Goal: Information Seeking & Learning: Check status

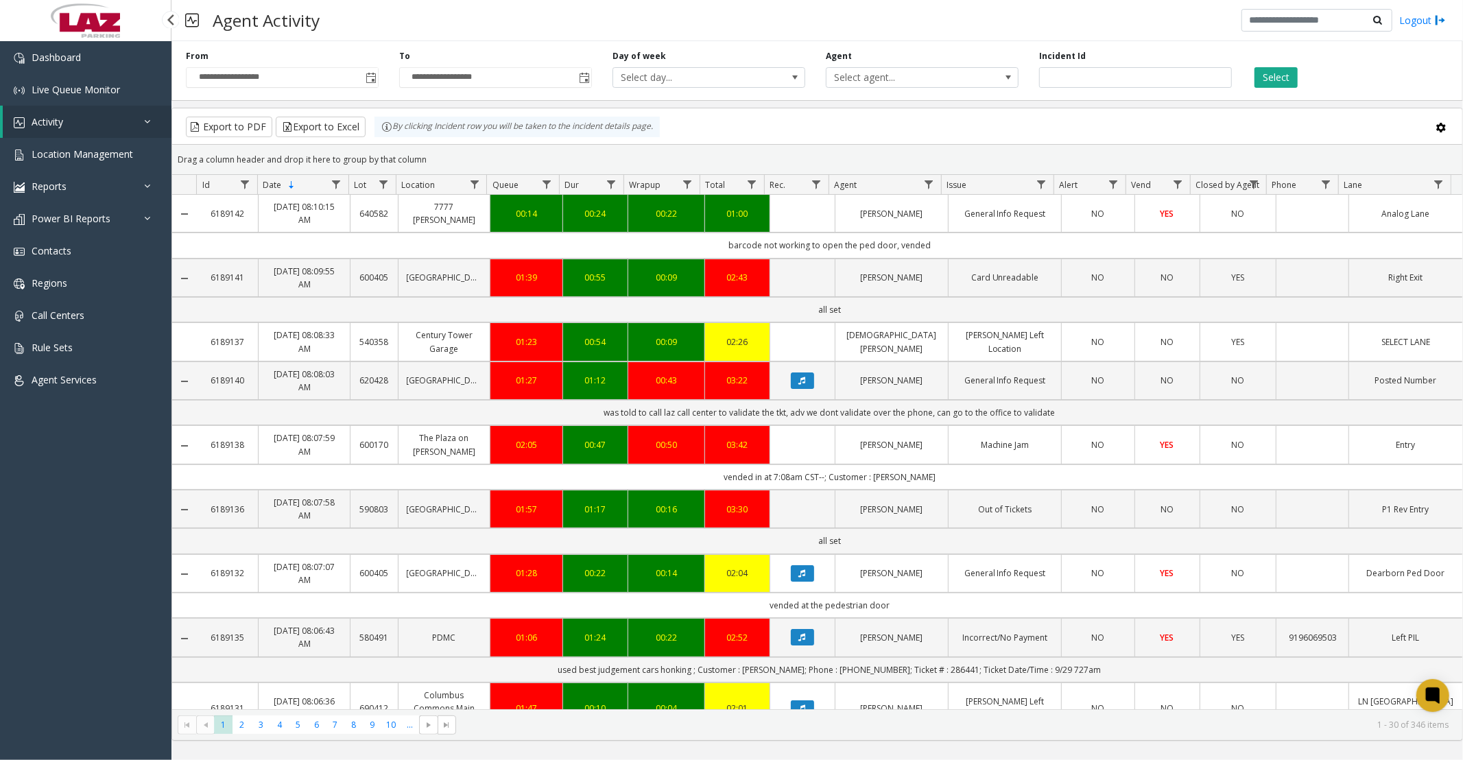
click at [64, 115] on link "Activity" at bounding box center [87, 122] width 169 height 32
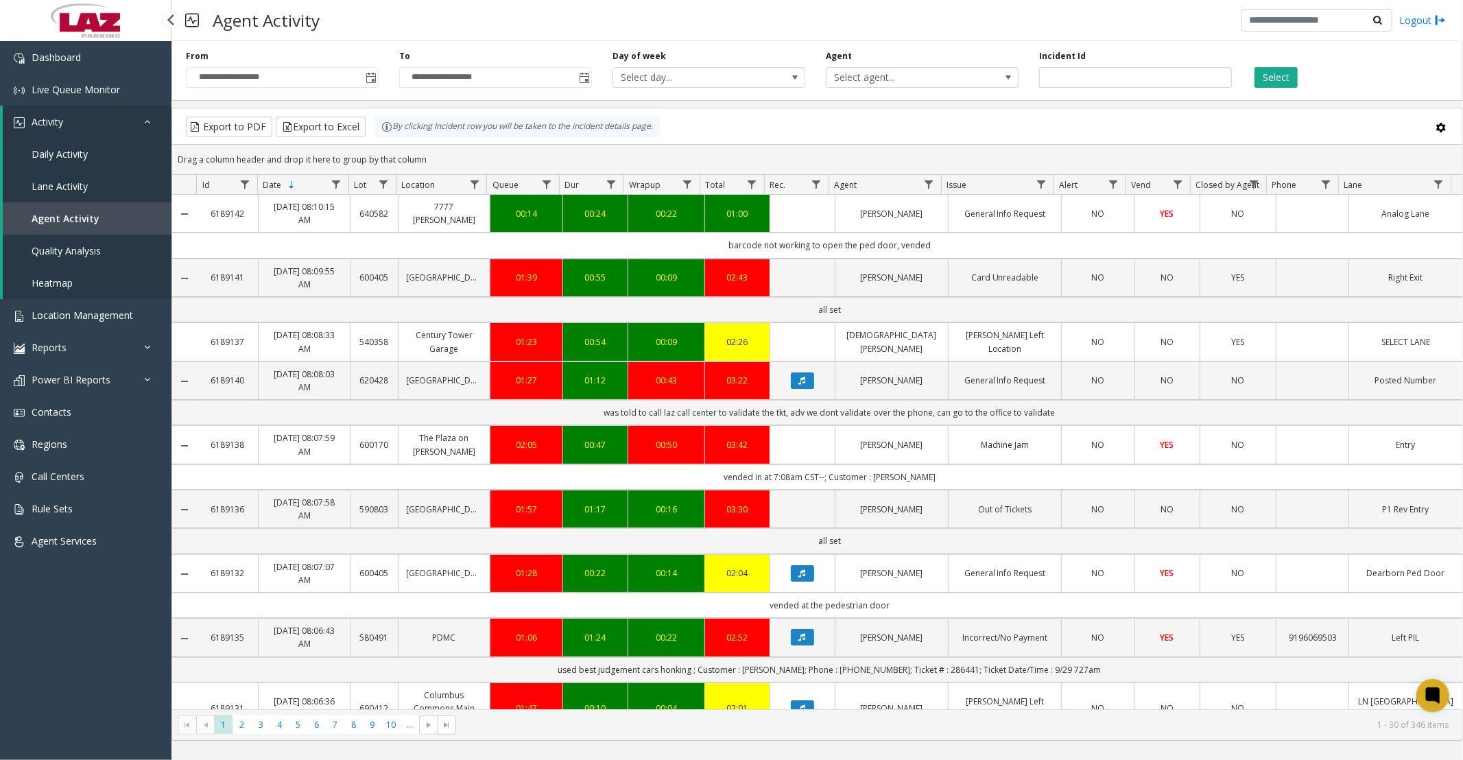
click at [59, 158] on span "Daily Activity" at bounding box center [60, 153] width 56 height 13
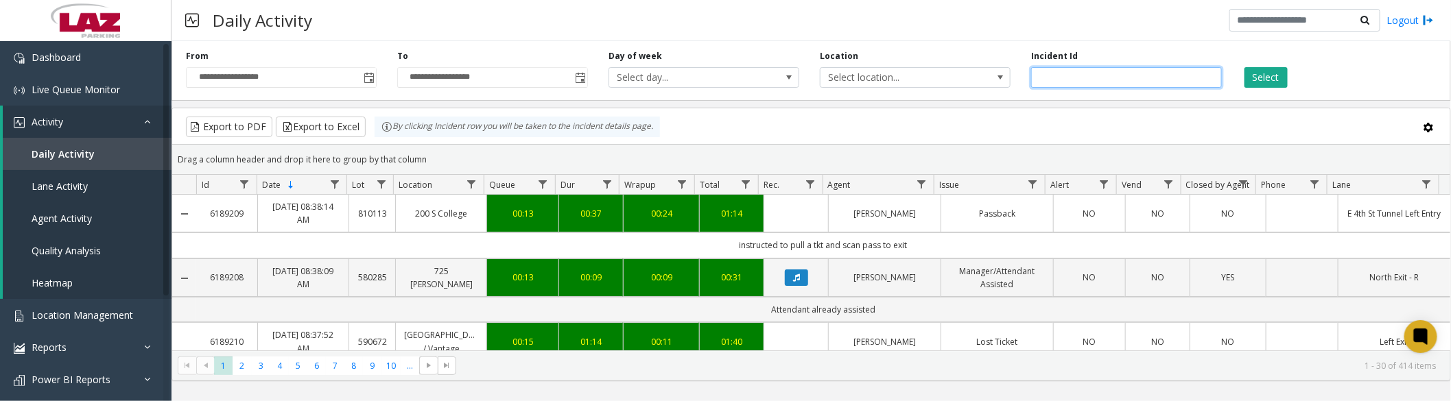
click at [1128, 75] on input "number" at bounding box center [1126, 77] width 191 height 21
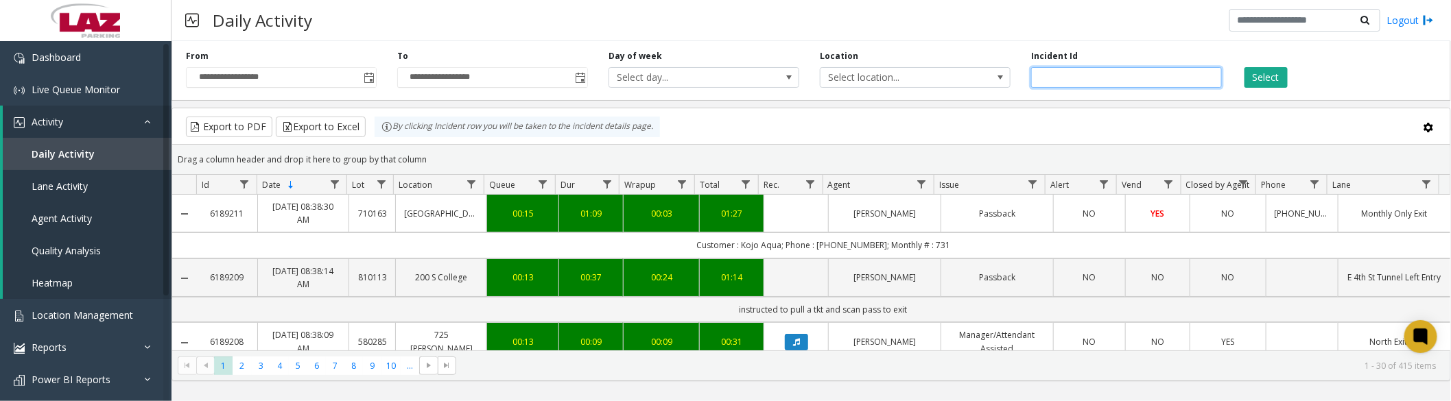
type input "*******"
click at [1244, 67] on button "Select" at bounding box center [1265, 77] width 43 height 21
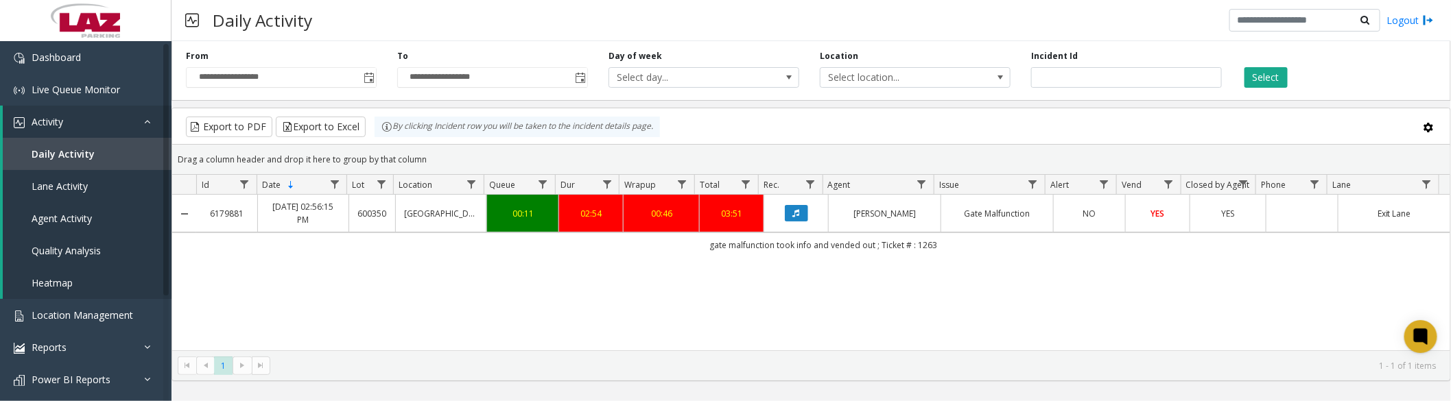
click at [793, 217] on icon "Data table" at bounding box center [796, 213] width 7 height 8
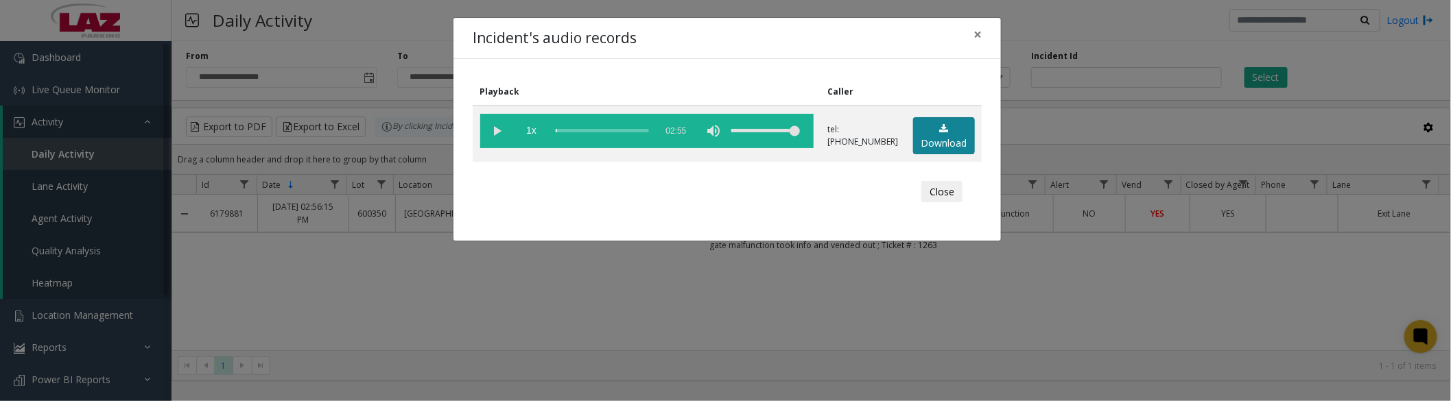
click at [939, 132] on icon at bounding box center [943, 129] width 9 height 10
click at [931, 195] on button "Close" at bounding box center [941, 192] width 41 height 22
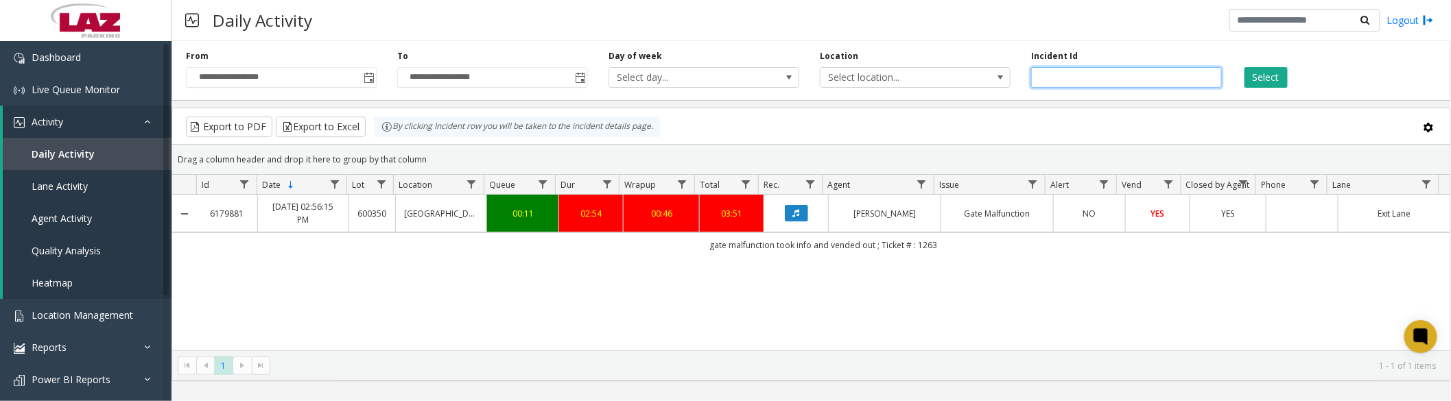
drag, startPoint x: 1081, startPoint y: 76, endPoint x: 1029, endPoint y: 76, distance: 52.1
click at [1029, 76] on div "Incident Id *******" at bounding box center [1126, 69] width 211 height 38
click at [1264, 75] on button "Select" at bounding box center [1265, 77] width 43 height 21
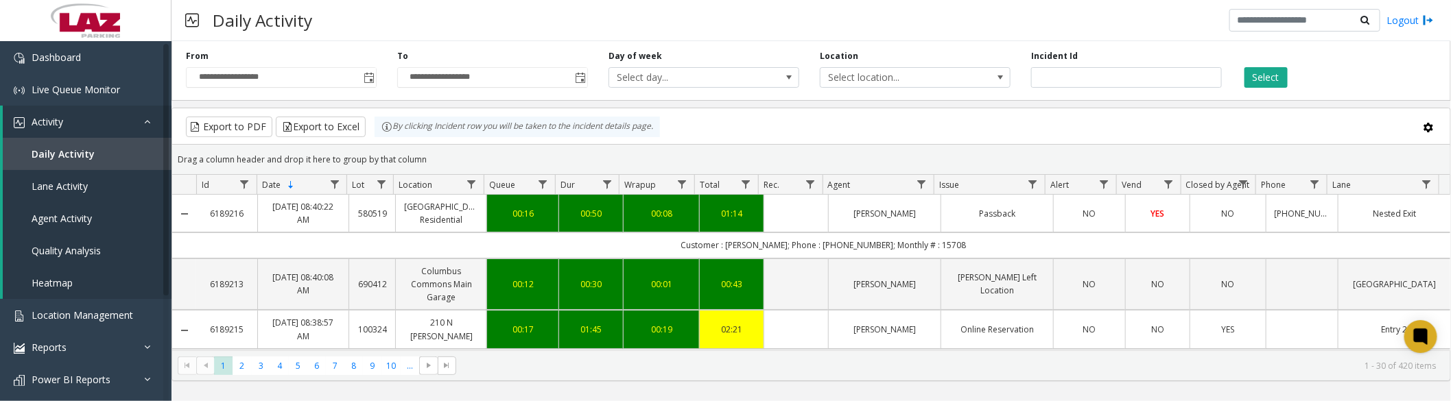
click at [370, 84] on span "Toggle popup" at bounding box center [368, 78] width 15 height 22
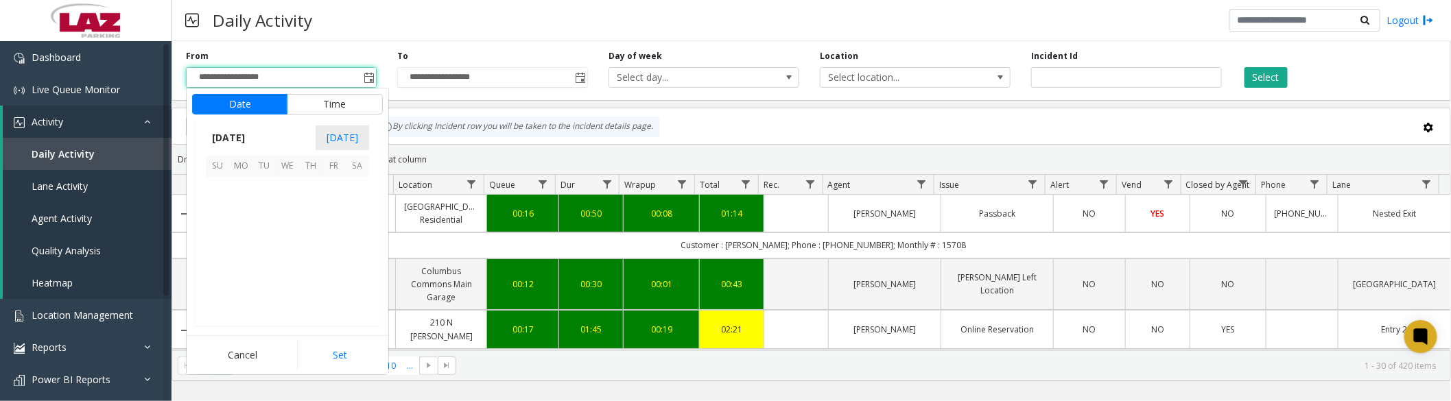
scroll to position [246130, 0]
click at [237, 188] on span "1" at bounding box center [240, 188] width 23 height 23
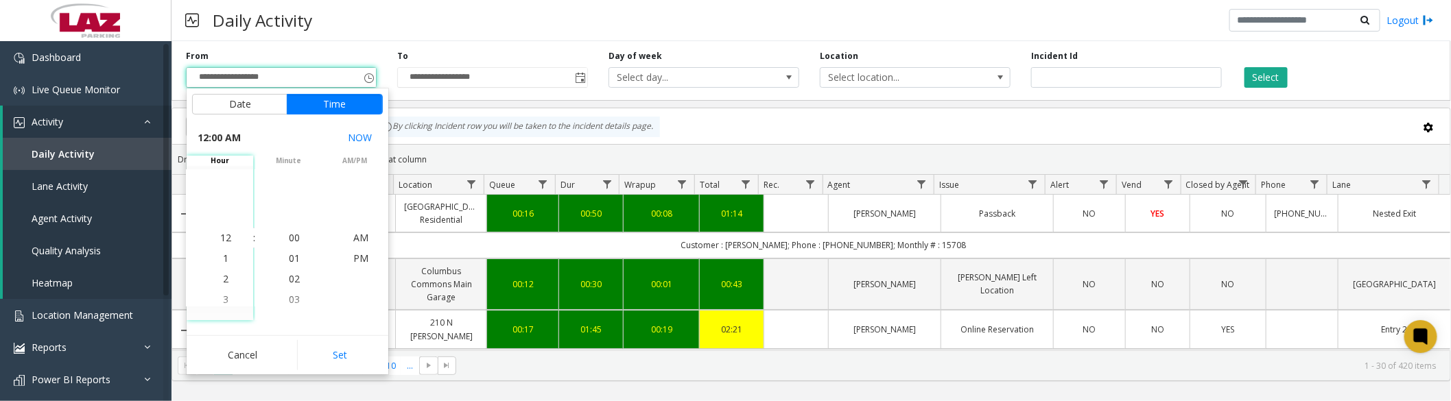
click at [326, 344] on button "Set" at bounding box center [340, 355] width 86 height 30
type input "**********"
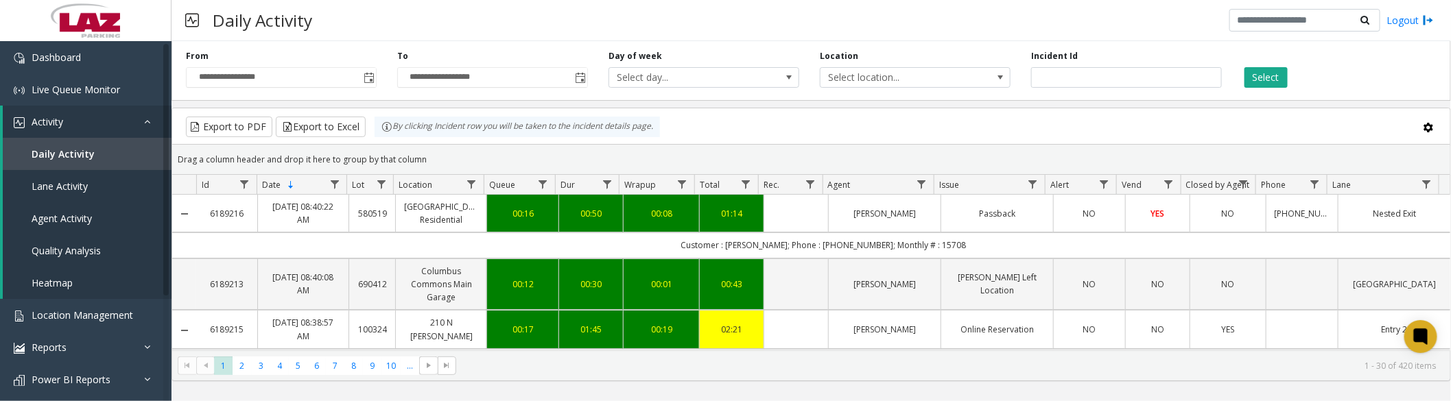
click at [1260, 75] on button "Select" at bounding box center [1265, 77] width 43 height 21
click at [1270, 78] on button "Select" at bounding box center [1265, 77] width 43 height 21
click at [925, 187] on span "Data table" at bounding box center [921, 184] width 11 height 11
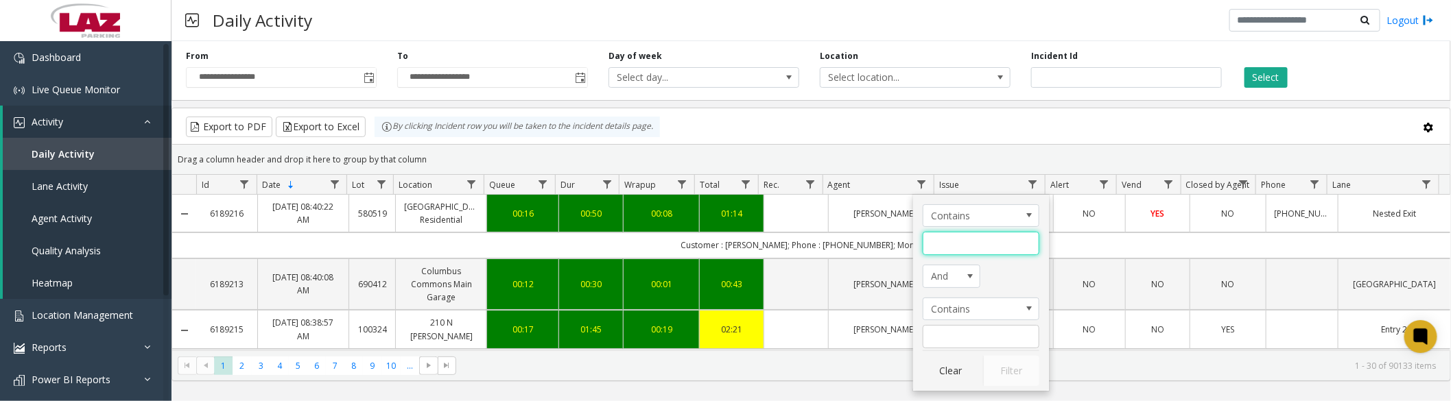
click at [940, 240] on input "Agent Filter" at bounding box center [981, 243] width 117 height 23
type input "****"
click button "Filter" at bounding box center [1011, 371] width 56 height 30
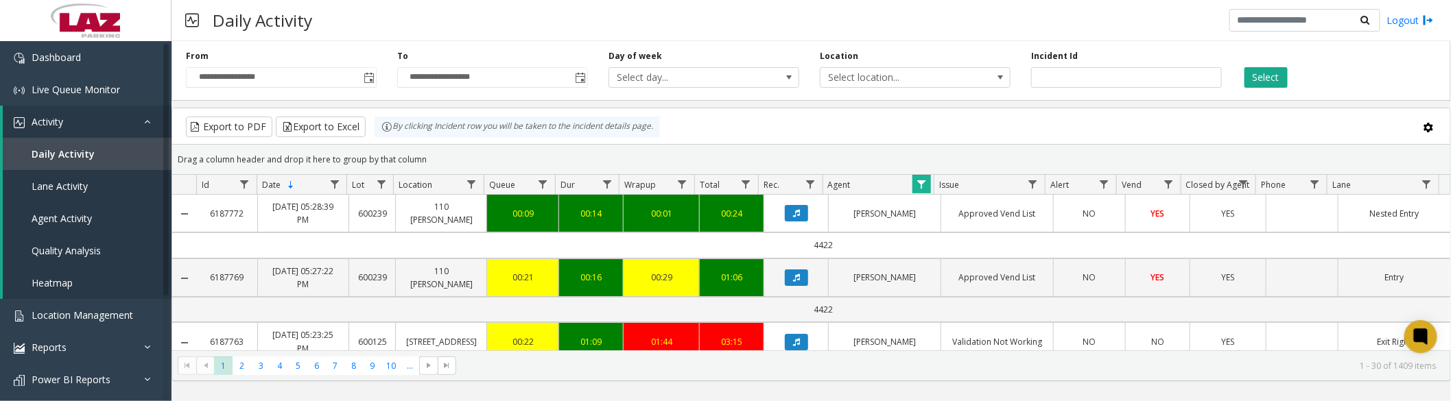
click at [793, 214] on icon "Data table" at bounding box center [796, 213] width 7 height 8
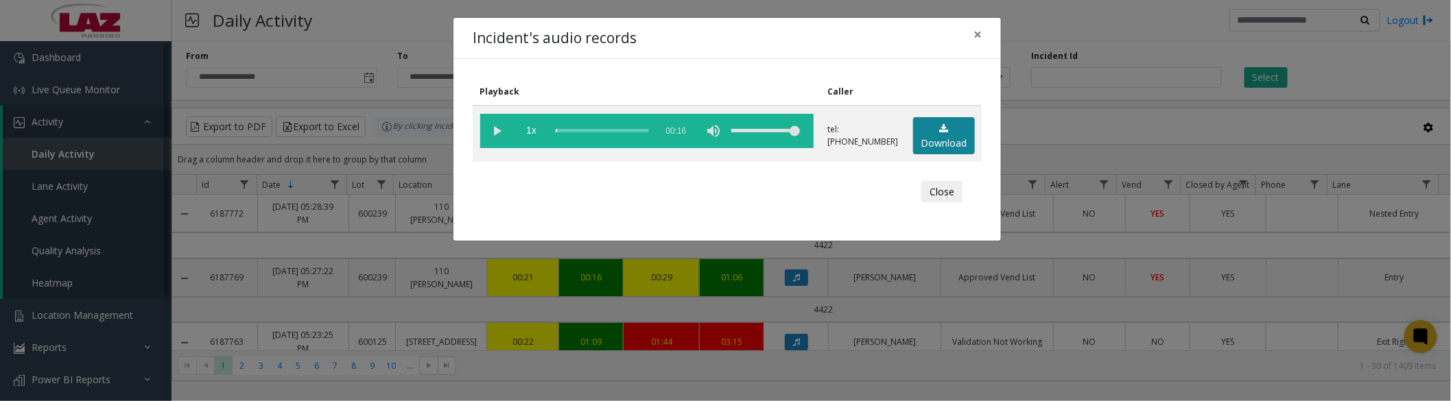
click at [947, 134] on link "Download" at bounding box center [944, 136] width 62 height 38
drag, startPoint x: 488, startPoint y: 133, endPoint x: 508, endPoint y: 121, distance: 22.5
click at [488, 133] on vg-play-pause at bounding box center [497, 131] width 34 height 34
click at [491, 132] on vg-play-pause at bounding box center [497, 131] width 34 height 34
drag, startPoint x: 497, startPoint y: 127, endPoint x: 506, endPoint y: 126, distance: 8.9
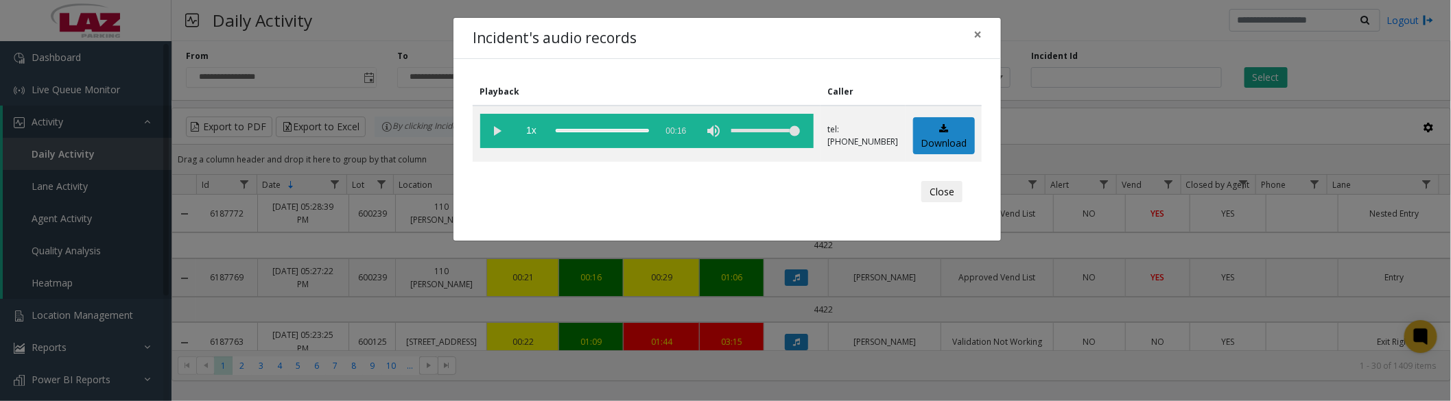
click at [497, 127] on vg-play-pause at bounding box center [497, 131] width 34 height 34
click at [931, 191] on button "Close" at bounding box center [941, 192] width 41 height 22
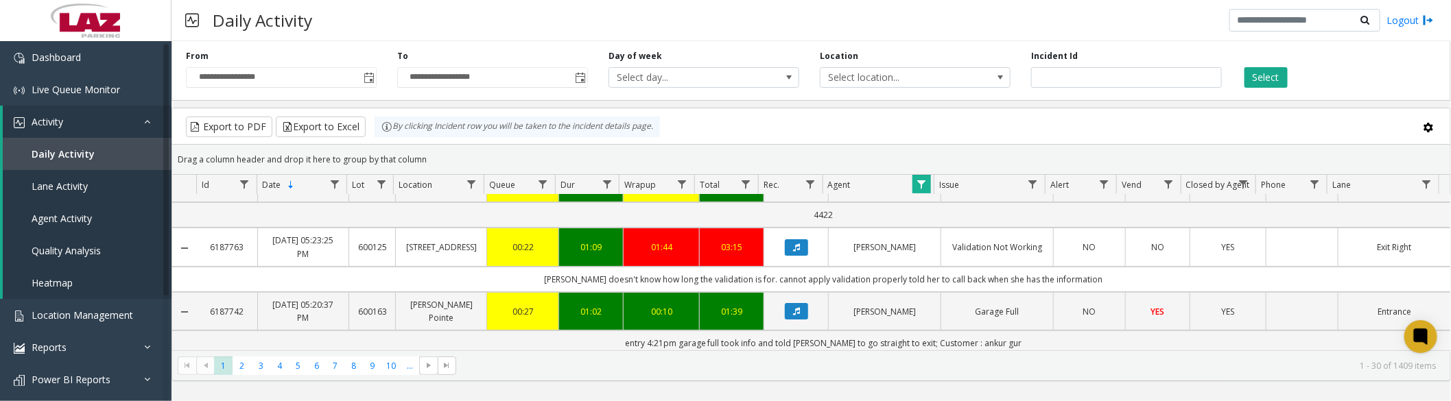
scroll to position [152, 0]
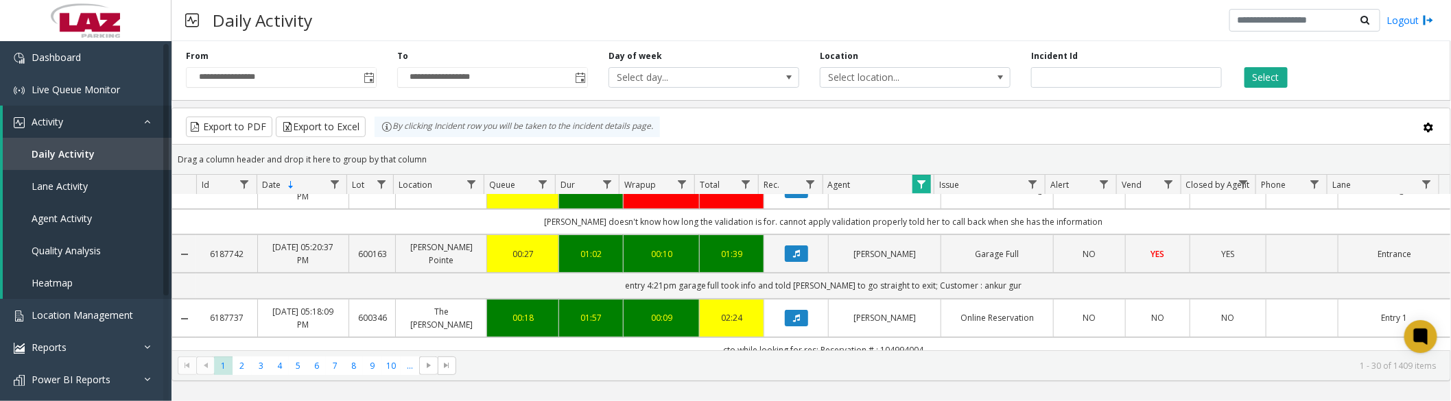
click at [793, 257] on icon "Data table" at bounding box center [796, 254] width 7 height 8
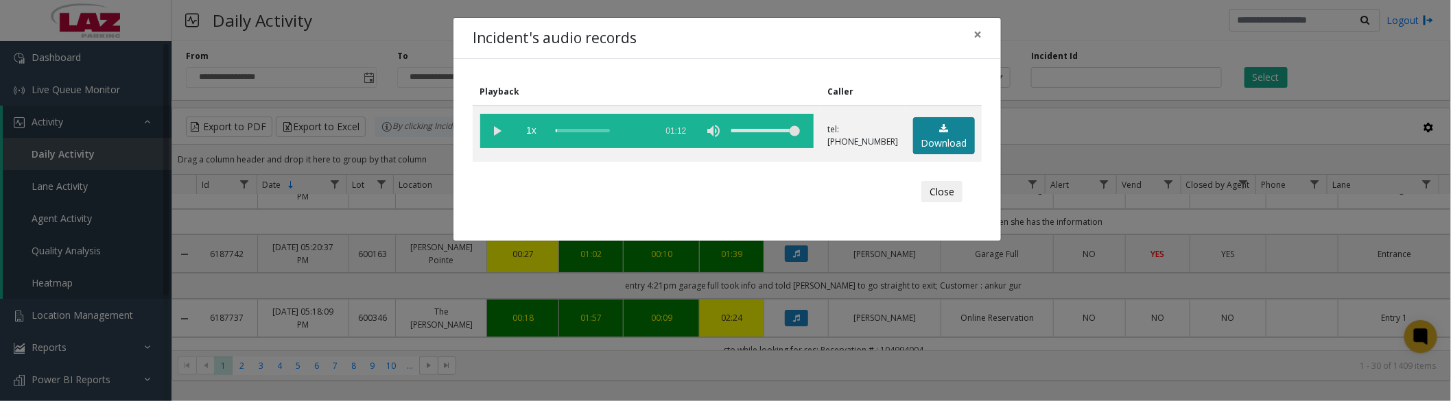
click at [930, 138] on link "Download" at bounding box center [944, 136] width 62 height 38
click at [497, 132] on vg-play-pause at bounding box center [497, 131] width 34 height 34
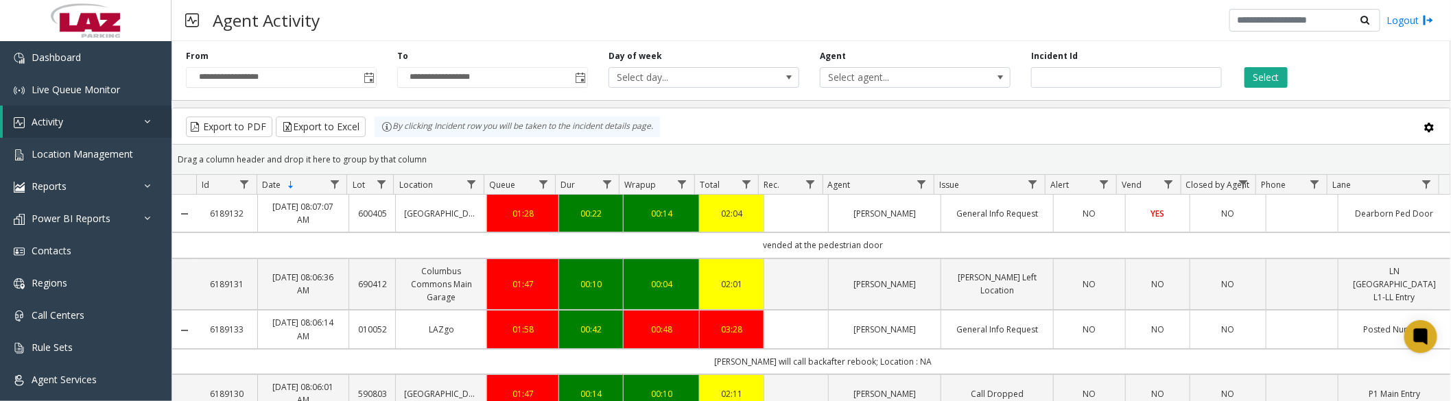
click at [366, 75] on span "Toggle popup" at bounding box center [369, 78] width 11 height 11
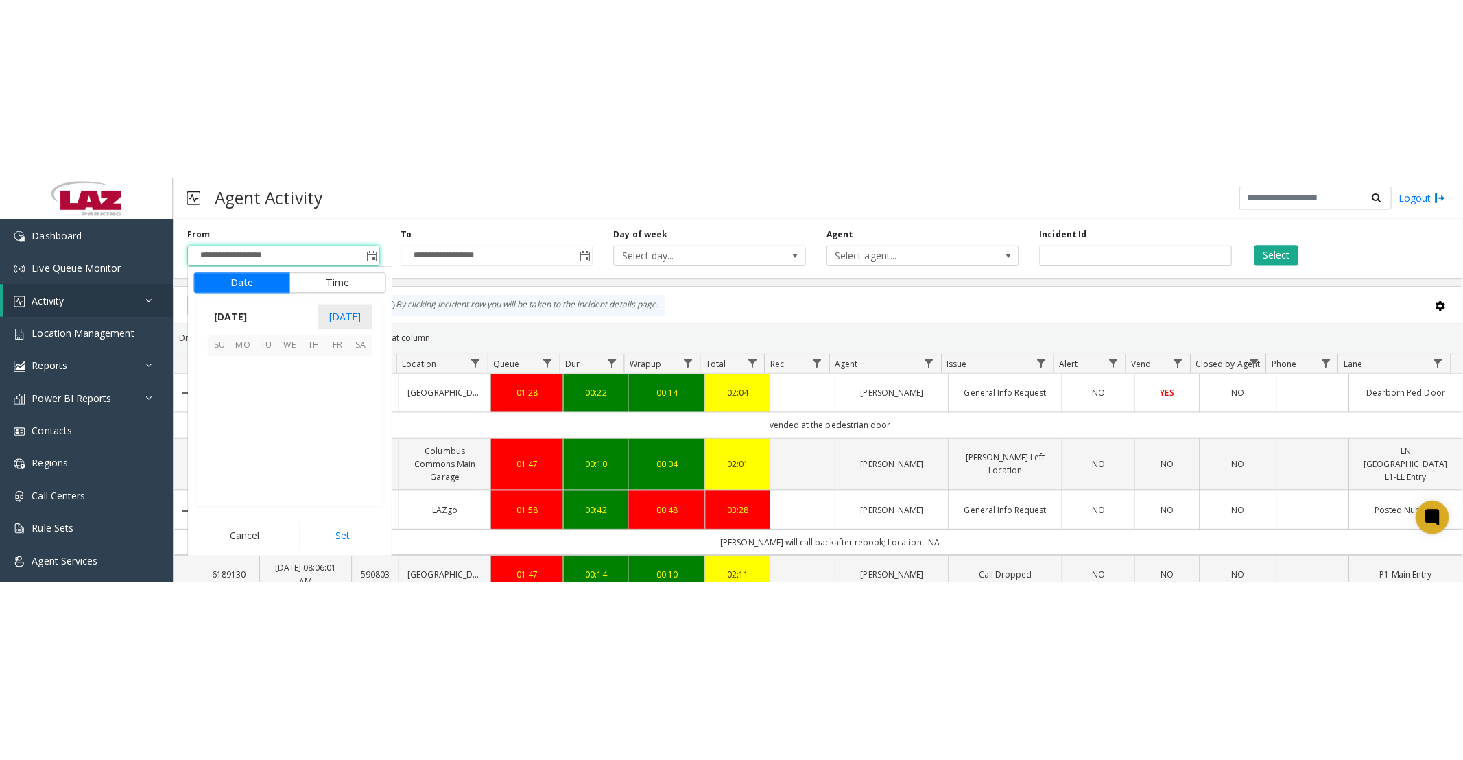
scroll to position [246130, 0]
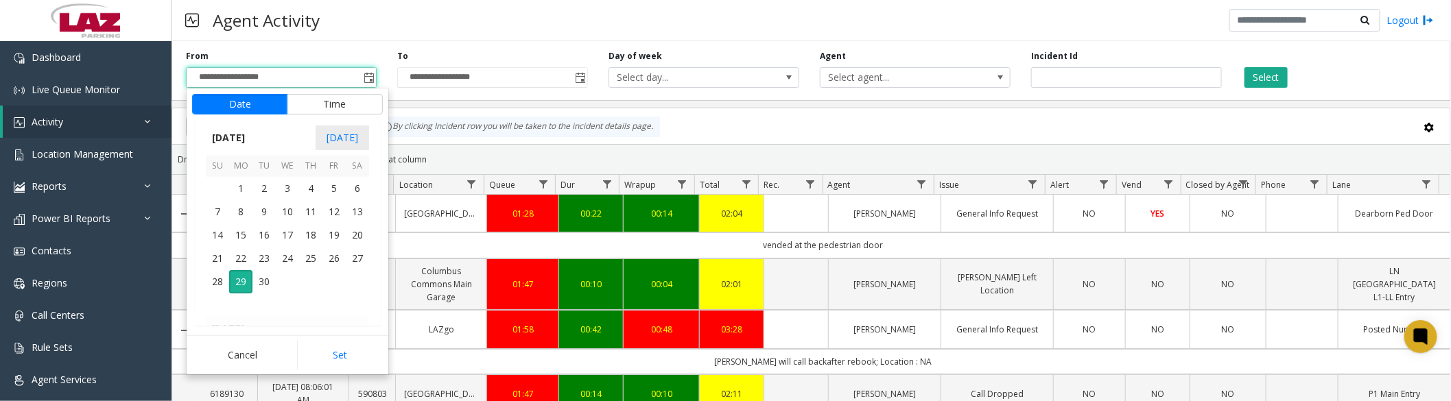
click at [232, 187] on span "1" at bounding box center [240, 188] width 23 height 23
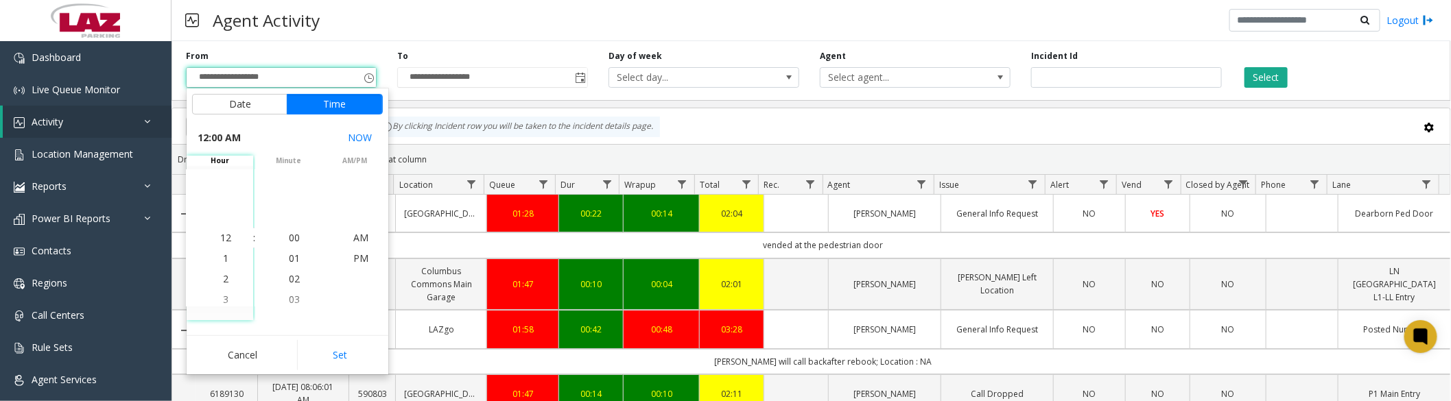
click at [341, 351] on button "Set" at bounding box center [340, 355] width 86 height 30
type input "**********"
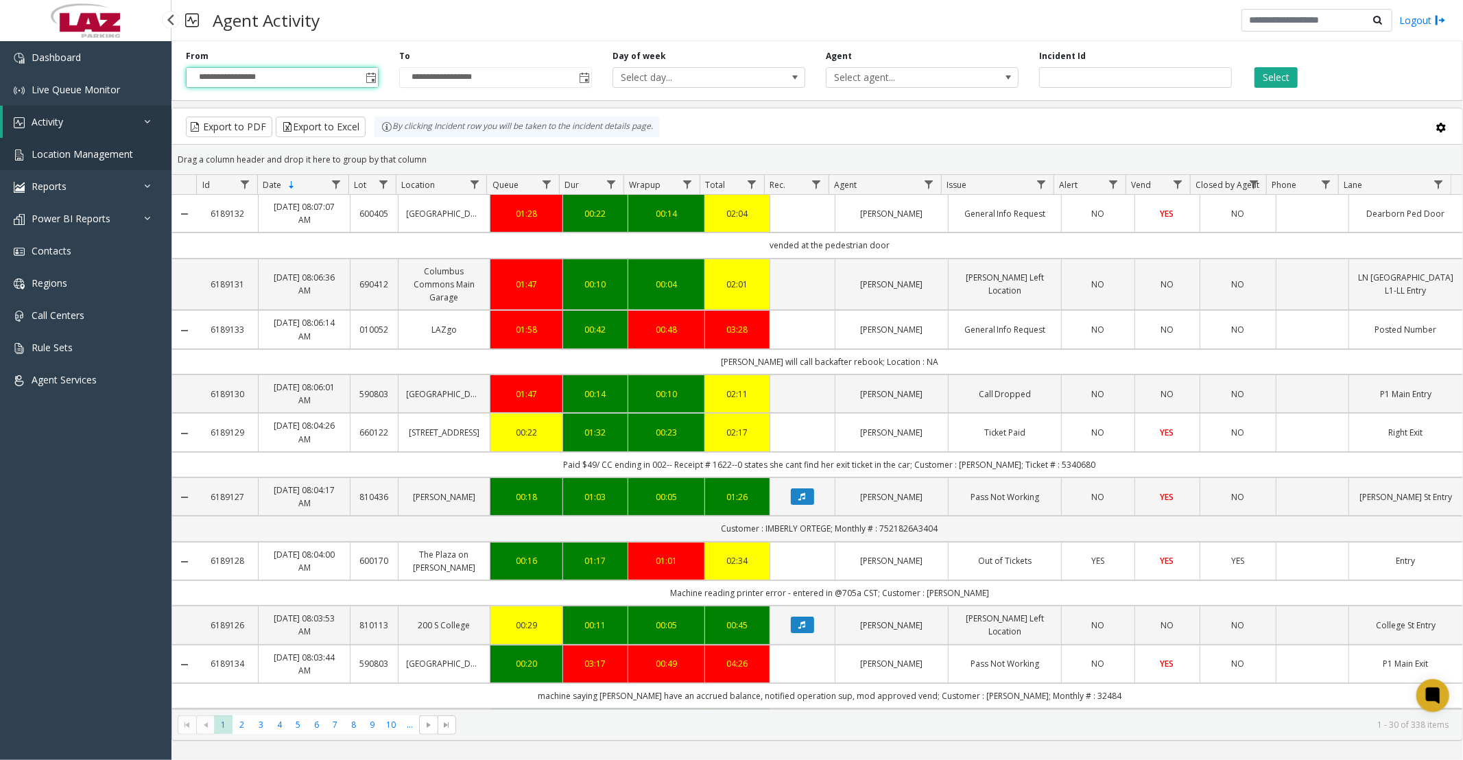
click at [65, 151] on span "Location Management" at bounding box center [83, 153] width 102 height 13
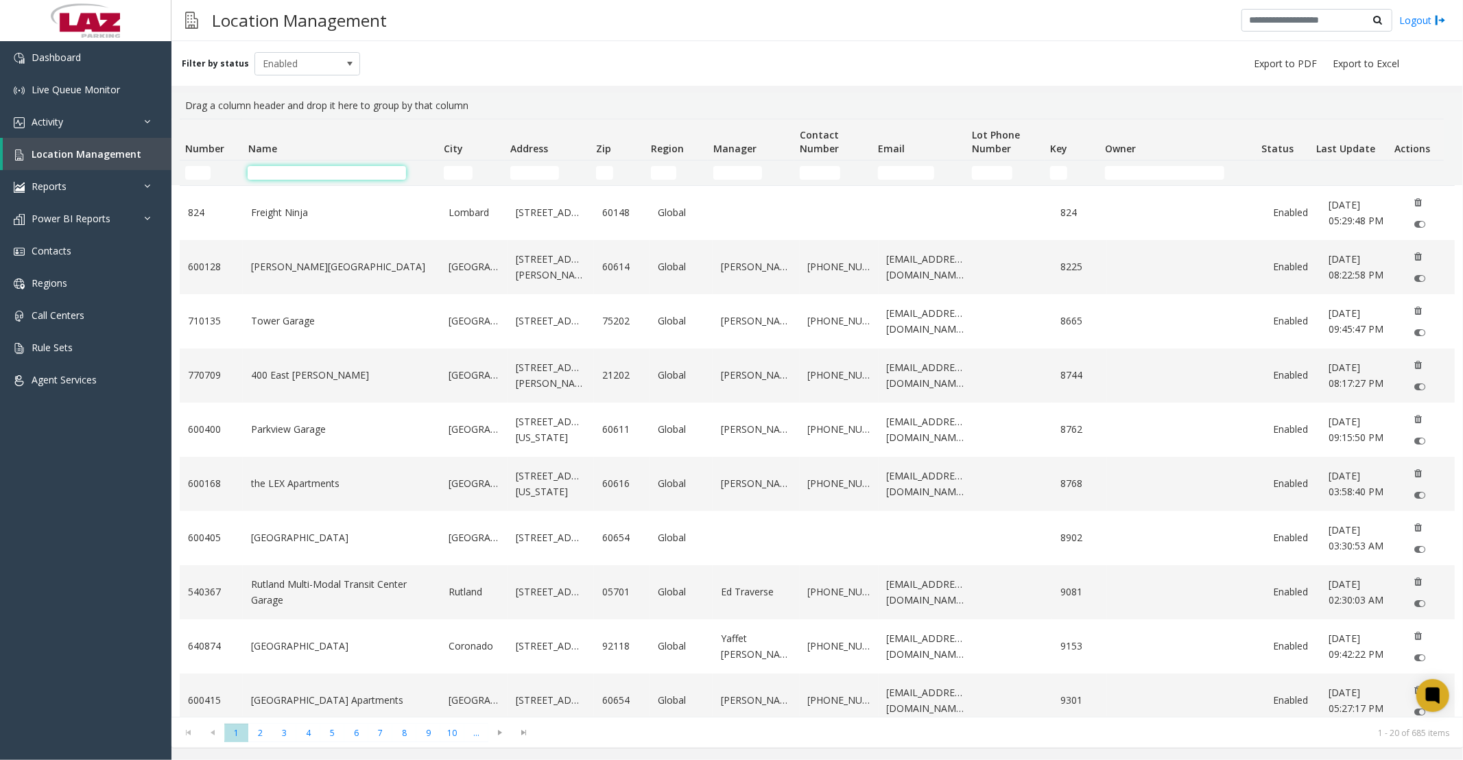
click at [311, 167] on input "Name Filter" at bounding box center [327, 173] width 158 height 14
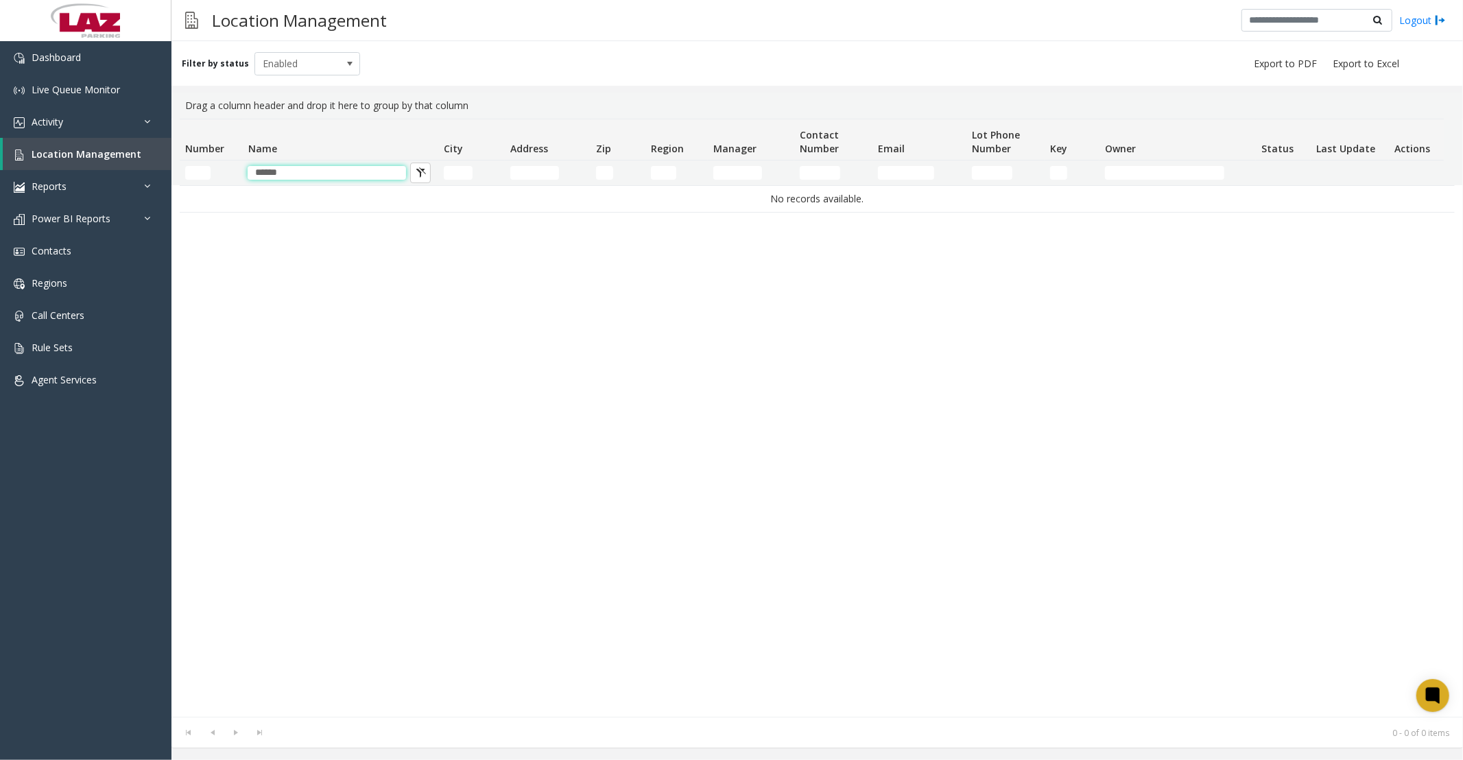
type input "*****"
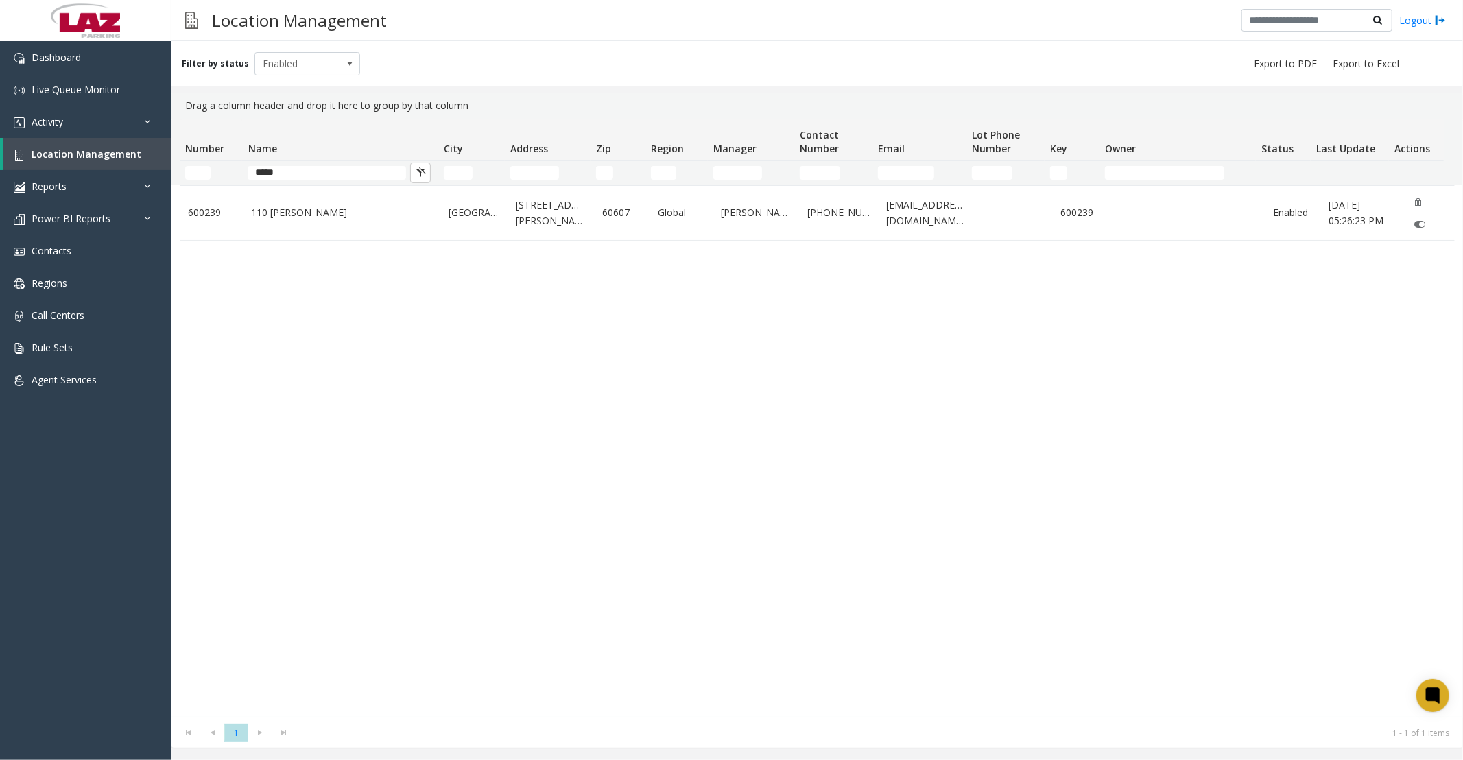
click at [202, 213] on link "600239" at bounding box center [211, 212] width 47 height 15
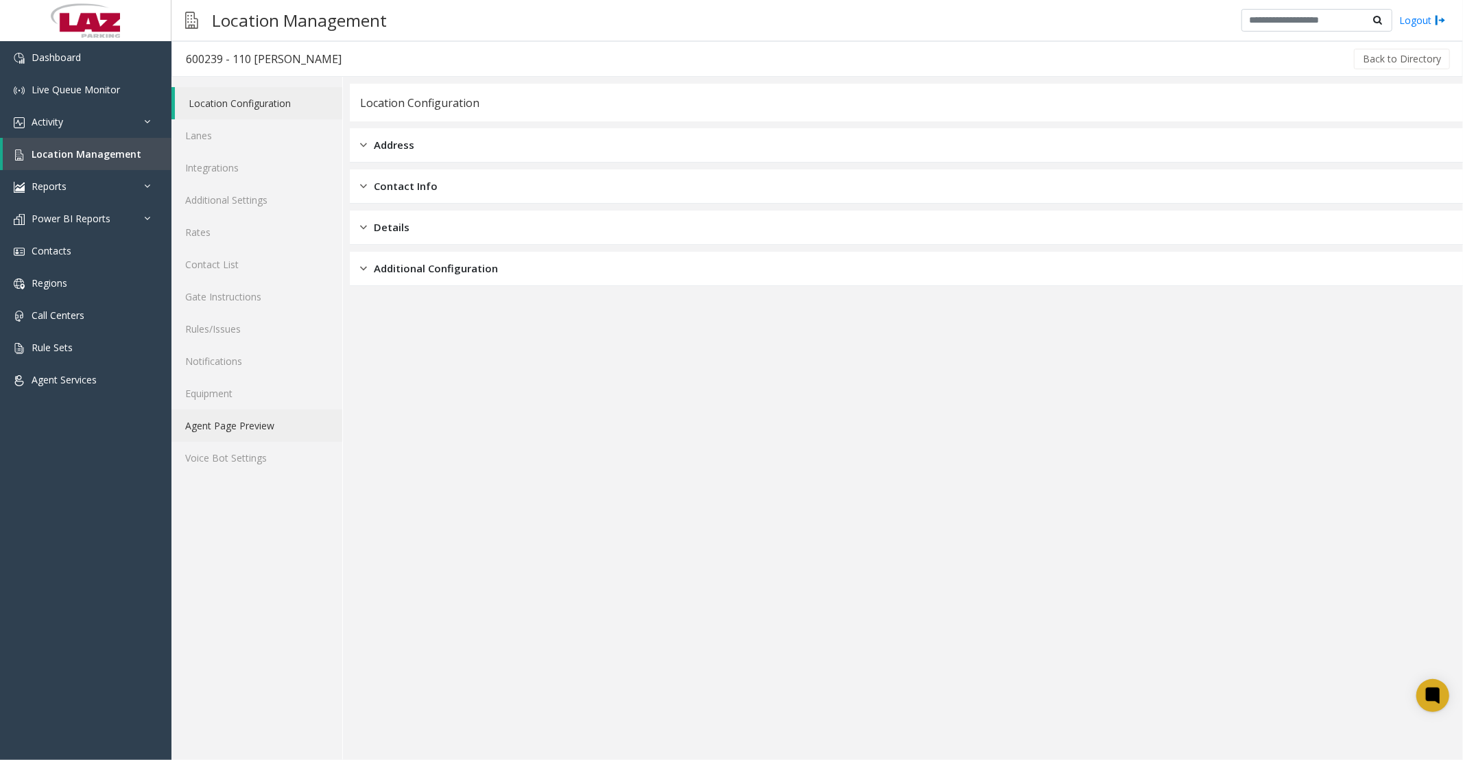
click at [277, 436] on link "Agent Page Preview" at bounding box center [256, 425] width 171 height 32
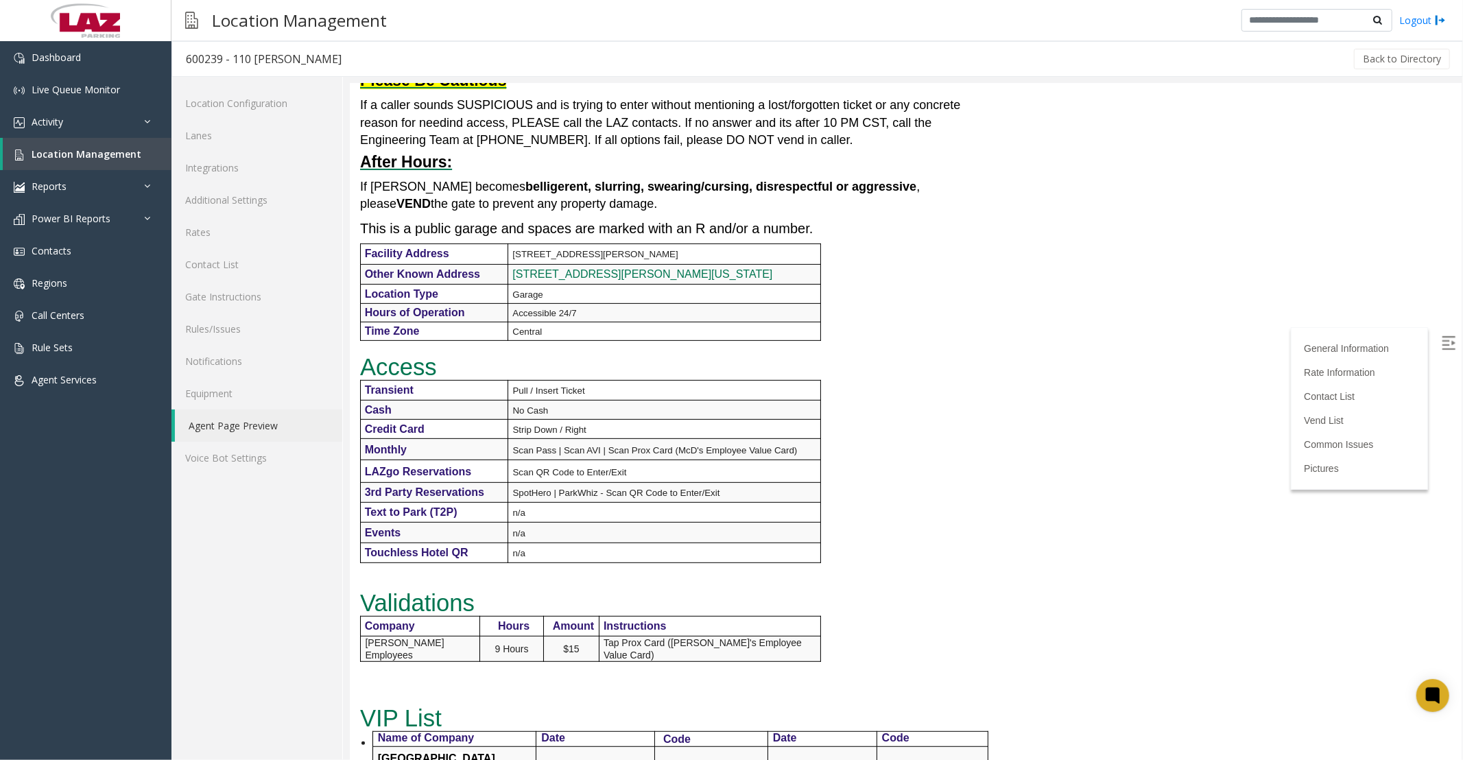
scroll to position [381, 0]
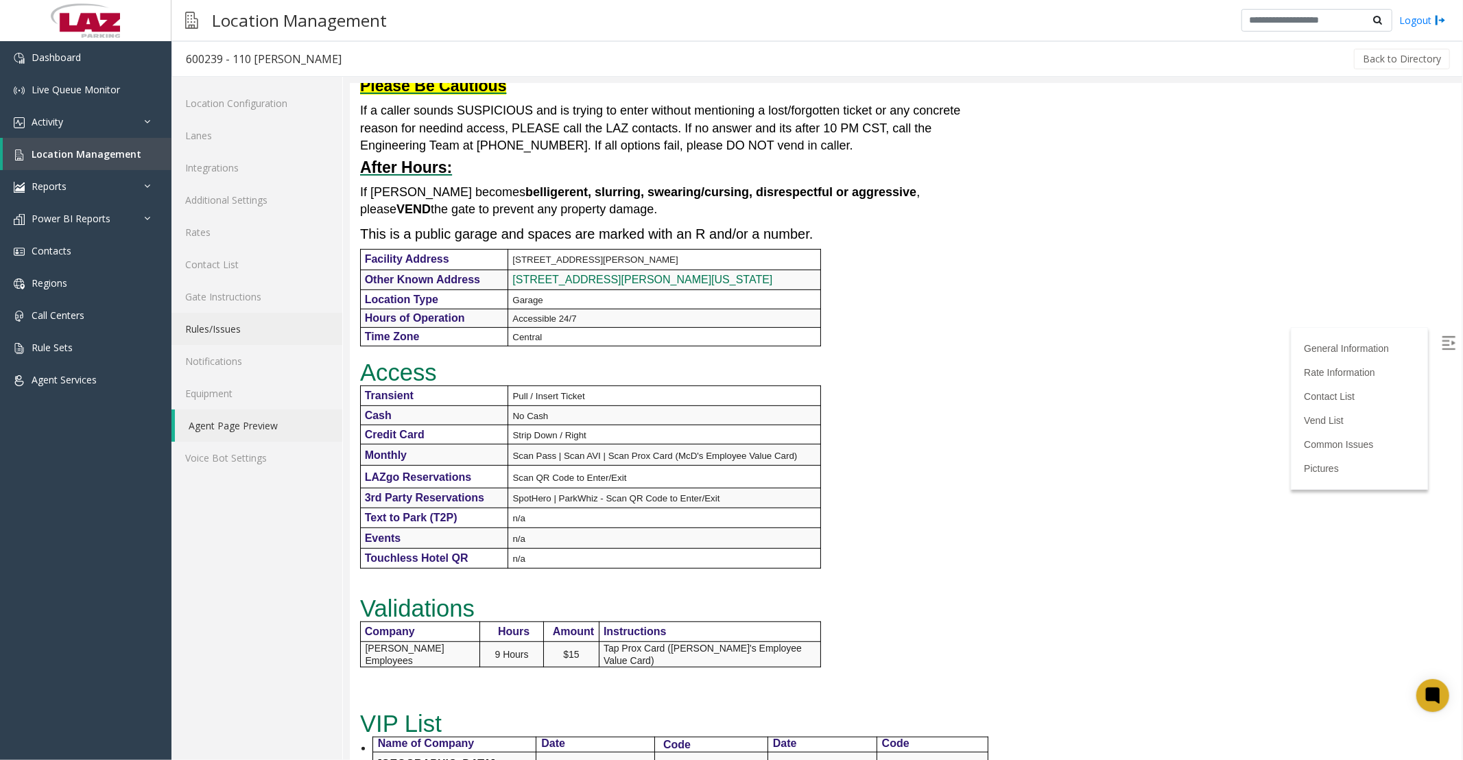
click at [213, 319] on link "Rules/Issues" at bounding box center [256, 329] width 171 height 32
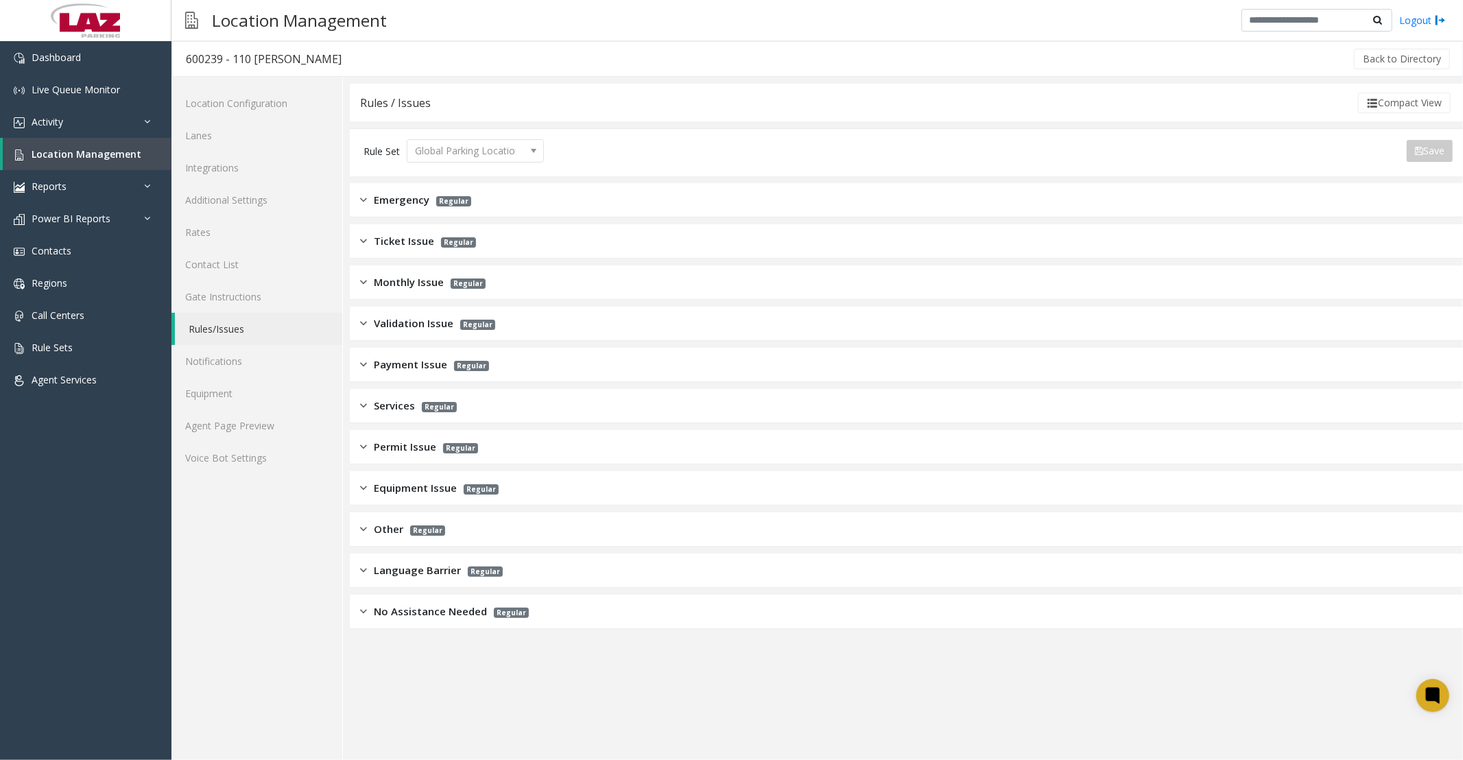
click at [409, 282] on span "Monthly Issue" at bounding box center [409, 282] width 70 height 16
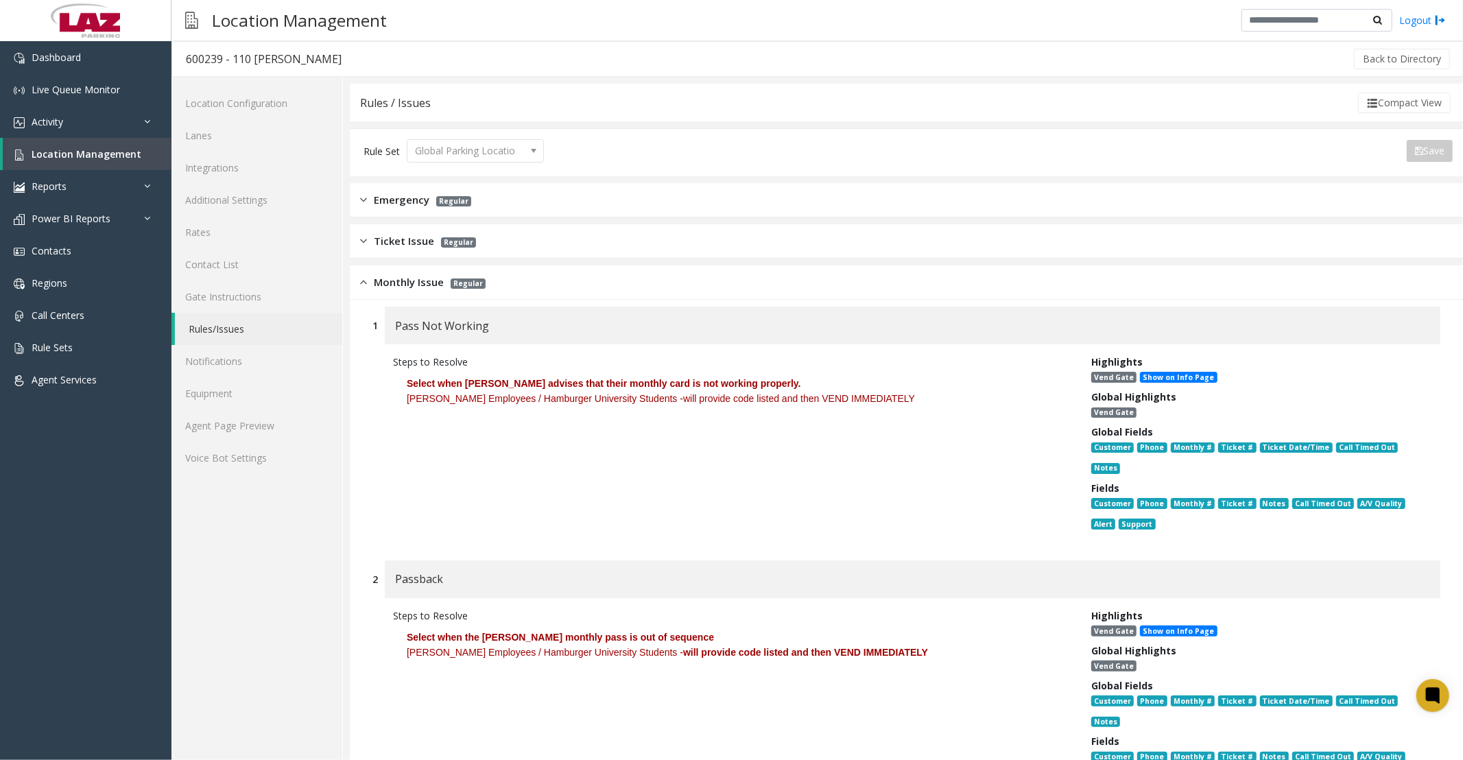
click at [226, 322] on link "Rules/Issues" at bounding box center [258, 329] width 167 height 32
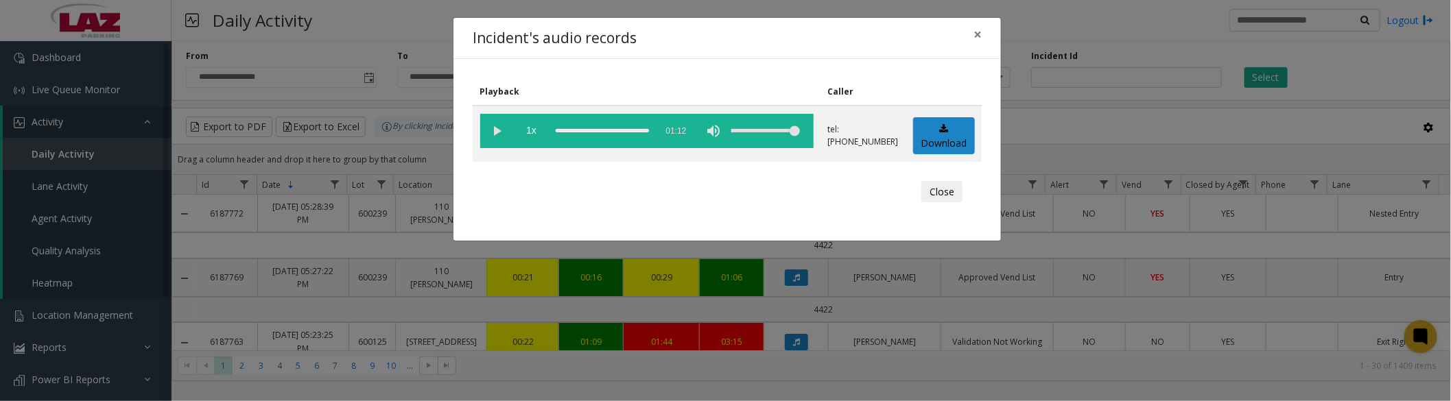
scroll to position [152, 0]
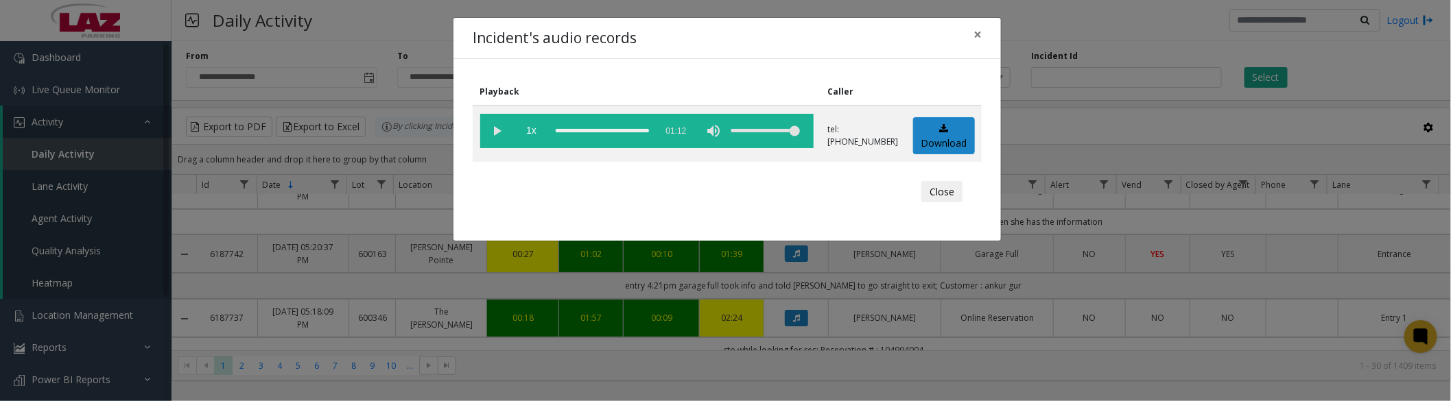
click at [938, 195] on button "Close" at bounding box center [941, 192] width 41 height 22
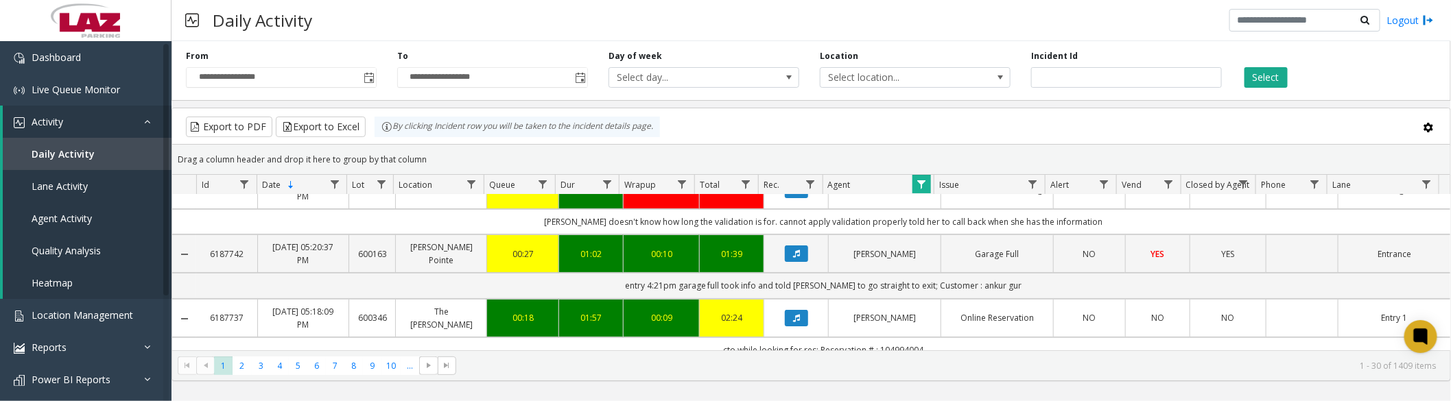
click at [924, 183] on span "Data table" at bounding box center [921, 184] width 11 height 11
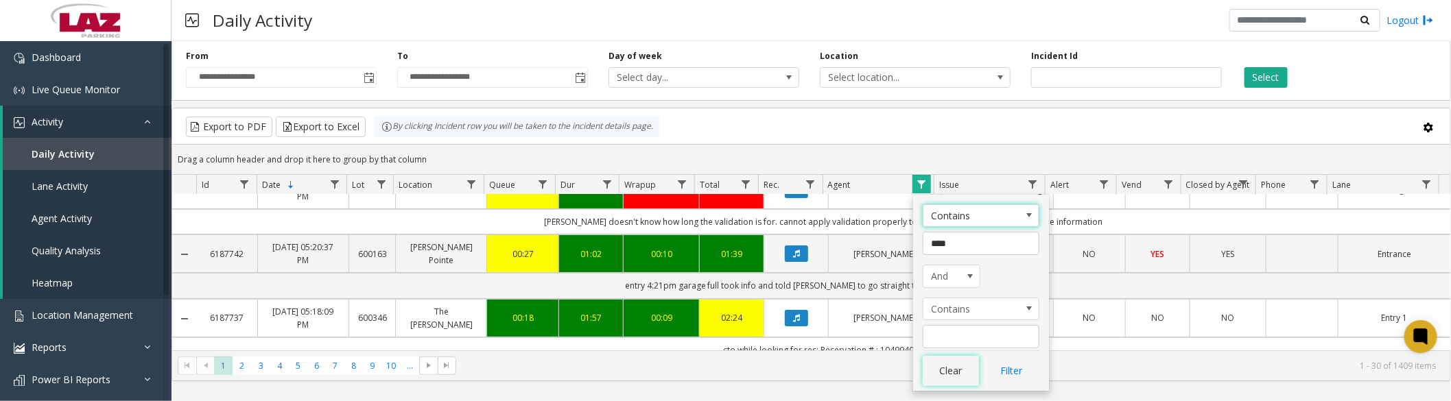
click at [945, 375] on button "Clear" at bounding box center [951, 371] width 56 height 30
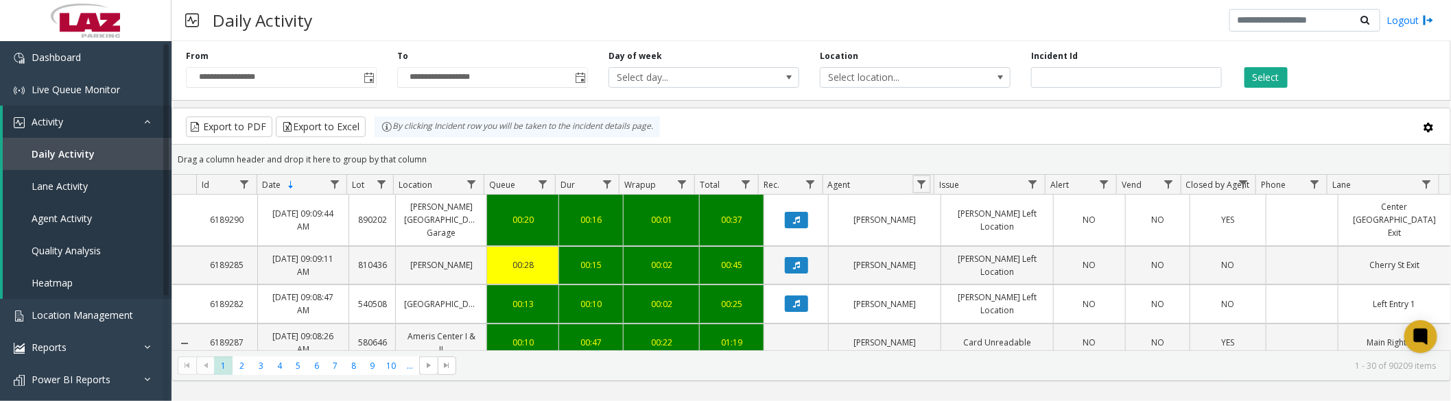
click at [916, 181] on span "Data table" at bounding box center [921, 184] width 11 height 11
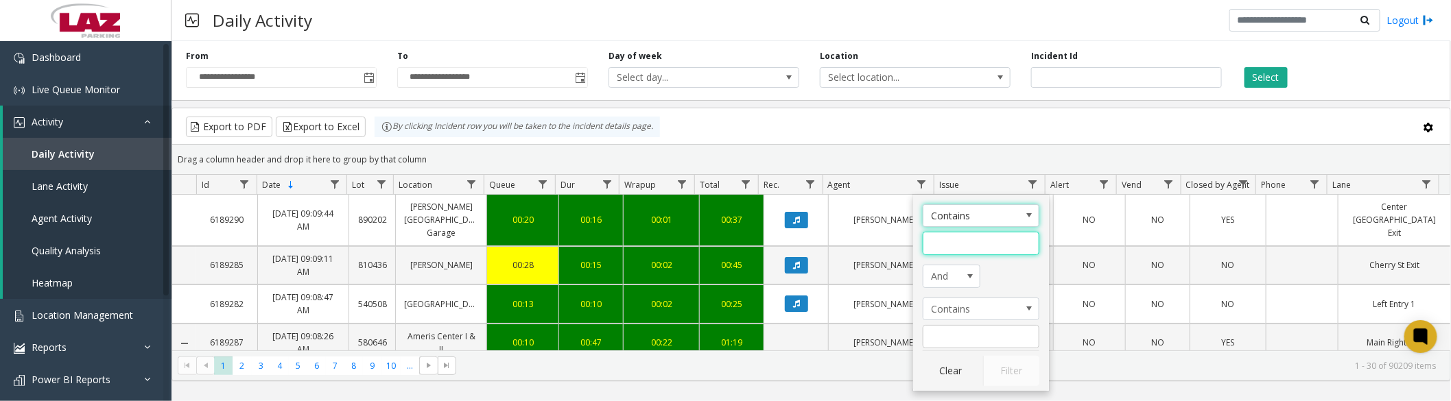
click at [951, 245] on input "Agent Filter" at bounding box center [981, 243] width 117 height 23
type input "******"
click button "Filter" at bounding box center [1011, 371] width 56 height 30
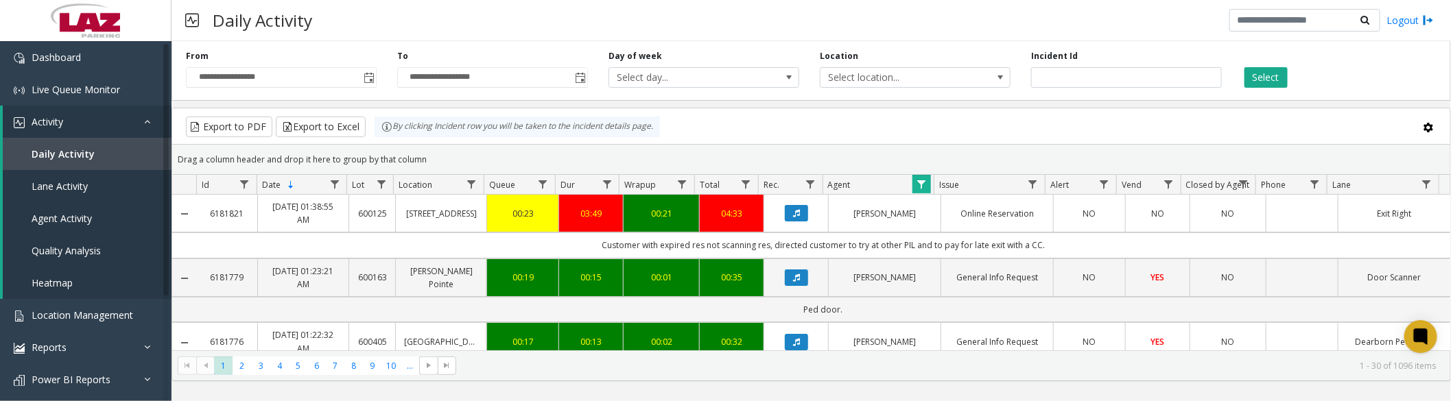
click at [785, 213] on button "Data table" at bounding box center [796, 213] width 23 height 16
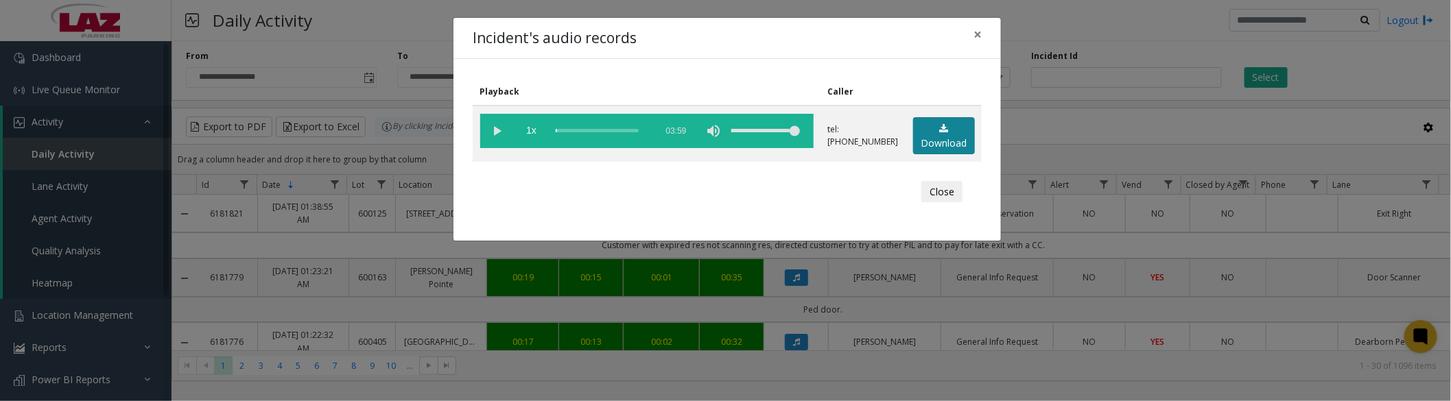
click at [936, 142] on link "Download" at bounding box center [944, 136] width 62 height 38
click at [497, 128] on vg-play-pause at bounding box center [497, 131] width 34 height 34
click at [503, 128] on vg-play-pause at bounding box center [497, 131] width 34 height 34
click at [501, 133] on vg-play-pause at bounding box center [497, 131] width 34 height 34
click at [948, 188] on button "Close" at bounding box center [941, 192] width 41 height 22
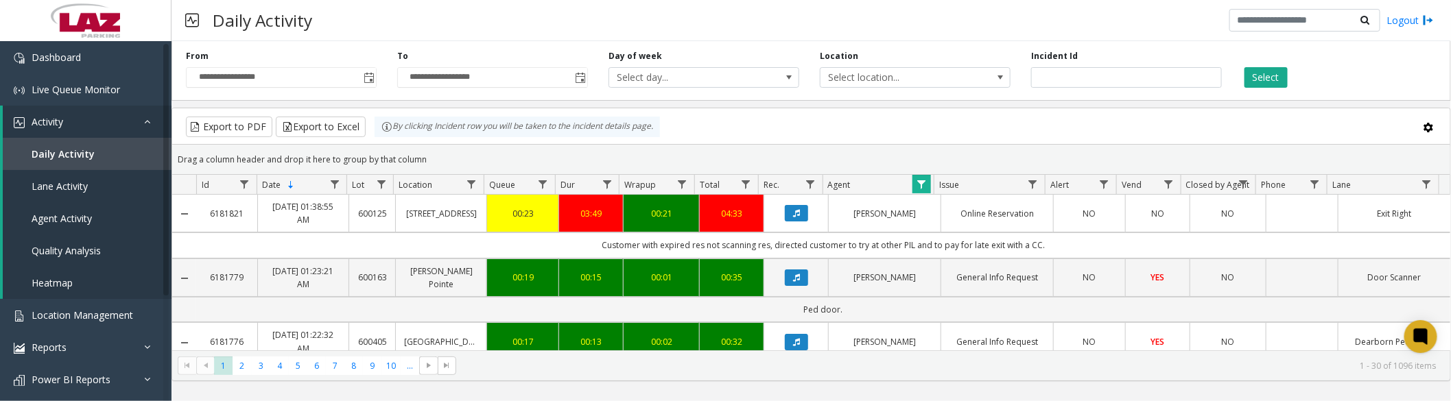
click at [793, 278] on icon "Data table" at bounding box center [796, 278] width 7 height 8
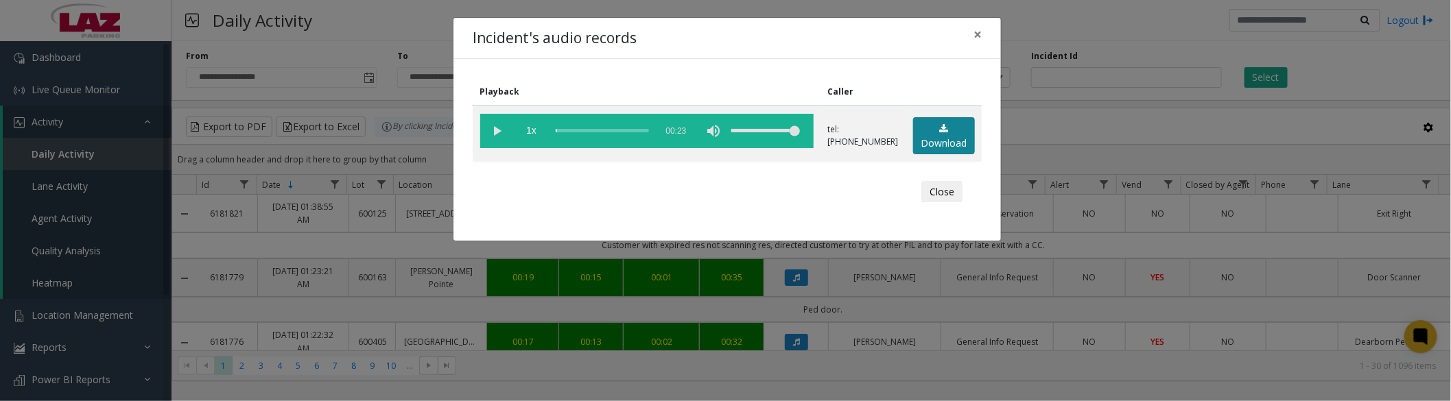
click at [939, 131] on icon at bounding box center [943, 129] width 9 height 10
click at [490, 132] on vg-play-pause at bounding box center [497, 131] width 34 height 34
click at [495, 128] on vg-play-pause at bounding box center [497, 131] width 34 height 34
click at [943, 193] on button "Close" at bounding box center [941, 192] width 41 height 22
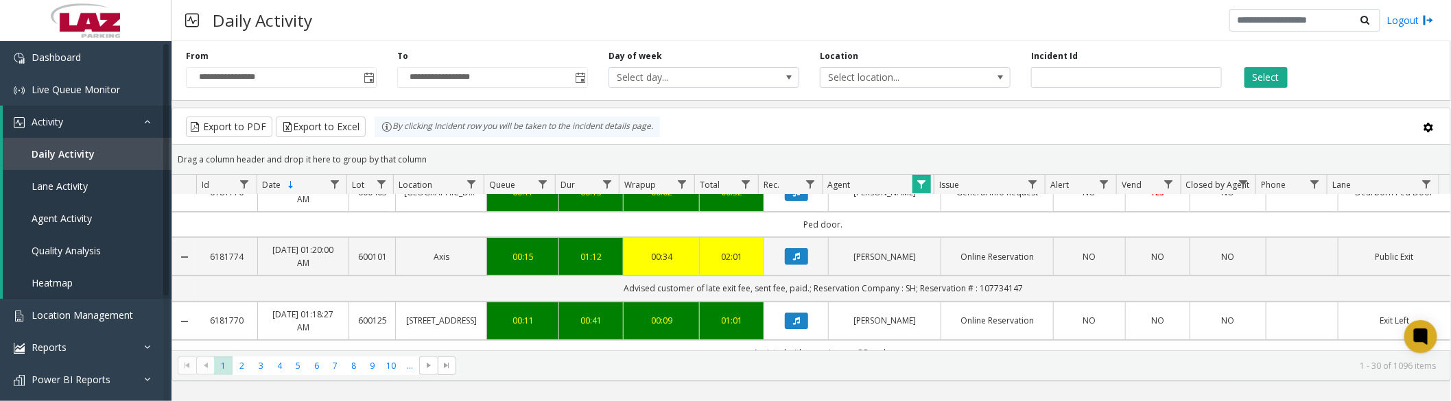
scroll to position [152, 0]
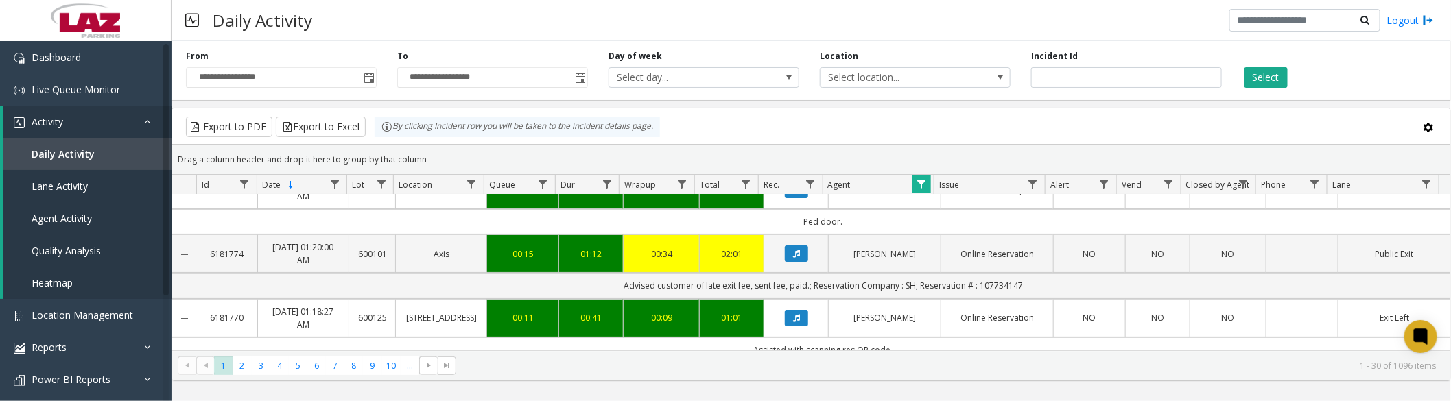
click at [793, 257] on icon "Data table" at bounding box center [796, 254] width 7 height 8
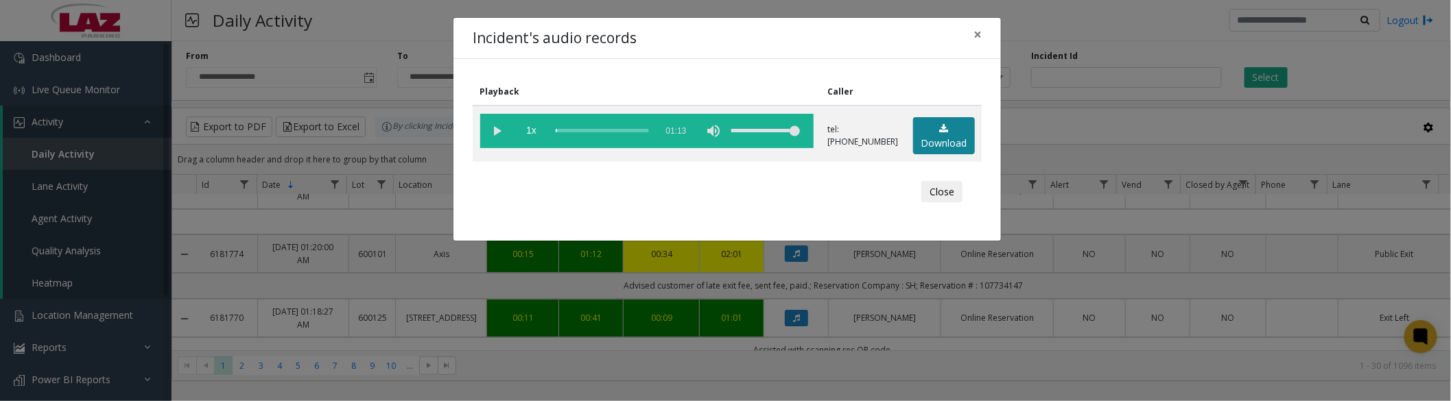
click at [945, 143] on link "Download" at bounding box center [944, 136] width 62 height 38
click at [497, 132] on vg-play-pause at bounding box center [497, 131] width 34 height 34
click at [940, 193] on button "Close" at bounding box center [941, 192] width 41 height 22
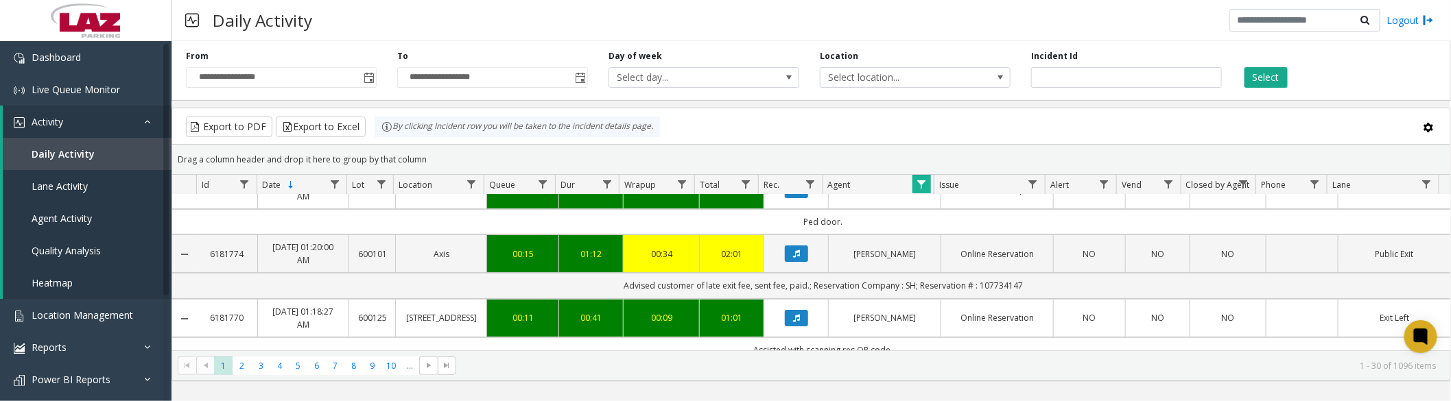
click at [793, 318] on icon "Data table" at bounding box center [796, 318] width 7 height 8
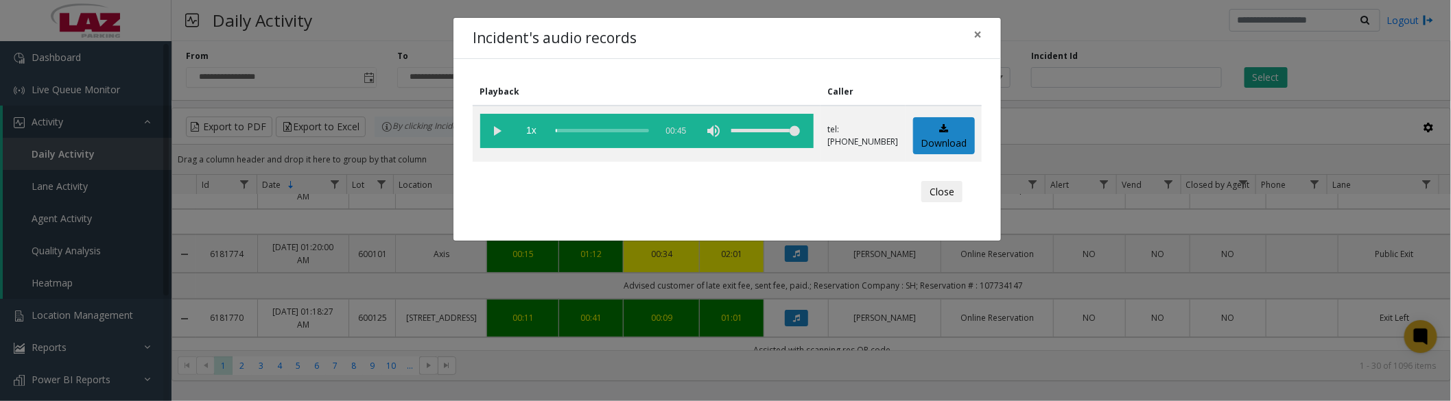
click at [502, 129] on vg-play-pause at bounding box center [497, 131] width 34 height 34
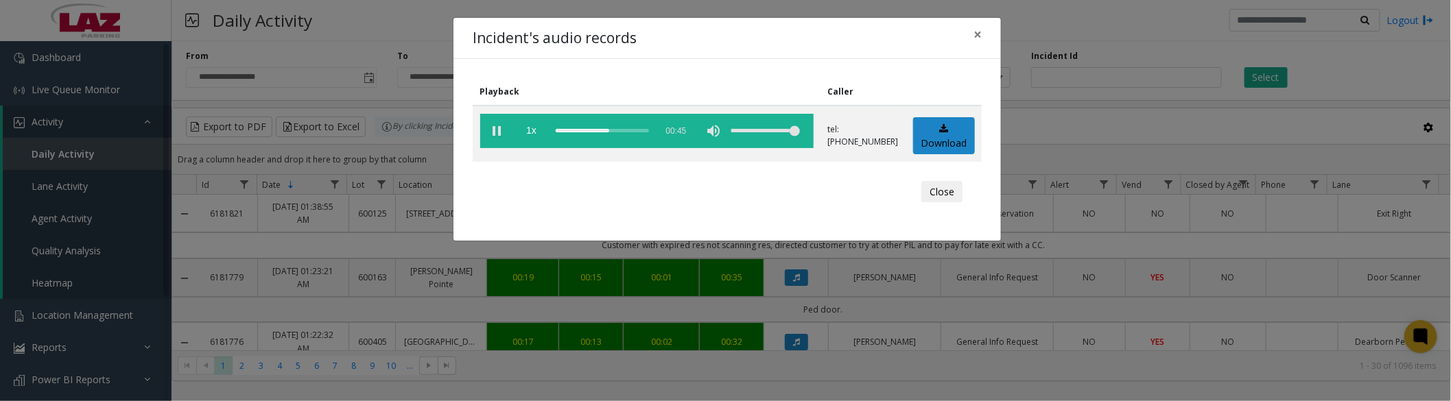
scroll to position [152, 0]
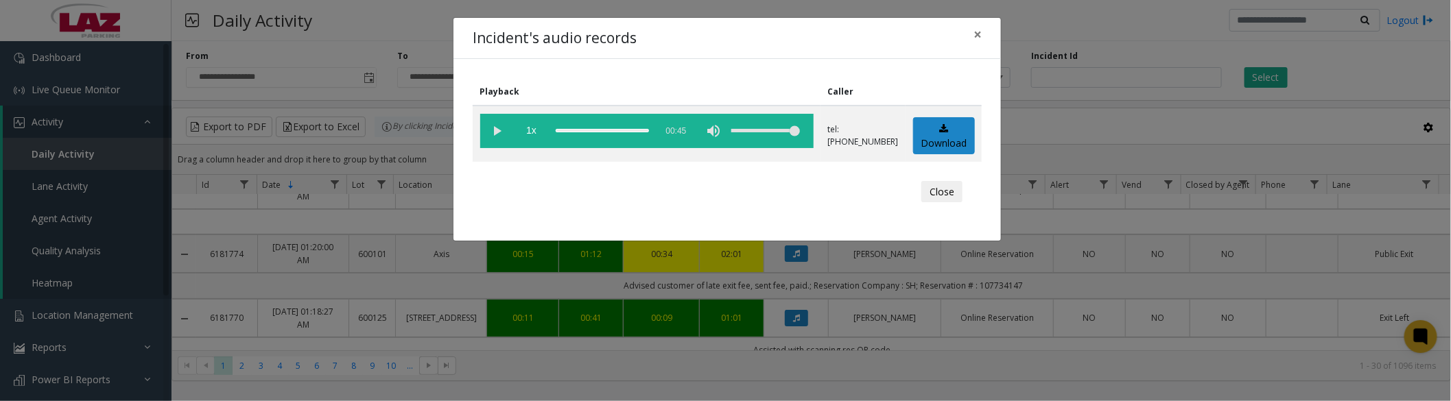
click at [491, 128] on vg-play-pause at bounding box center [497, 131] width 34 height 34
click at [497, 134] on vg-play-pause at bounding box center [497, 131] width 34 height 34
click at [492, 126] on vg-play-pause at bounding box center [497, 131] width 34 height 34
click at [496, 132] on vg-play-pause at bounding box center [497, 131] width 34 height 34
click at [951, 189] on button "Close" at bounding box center [941, 192] width 41 height 22
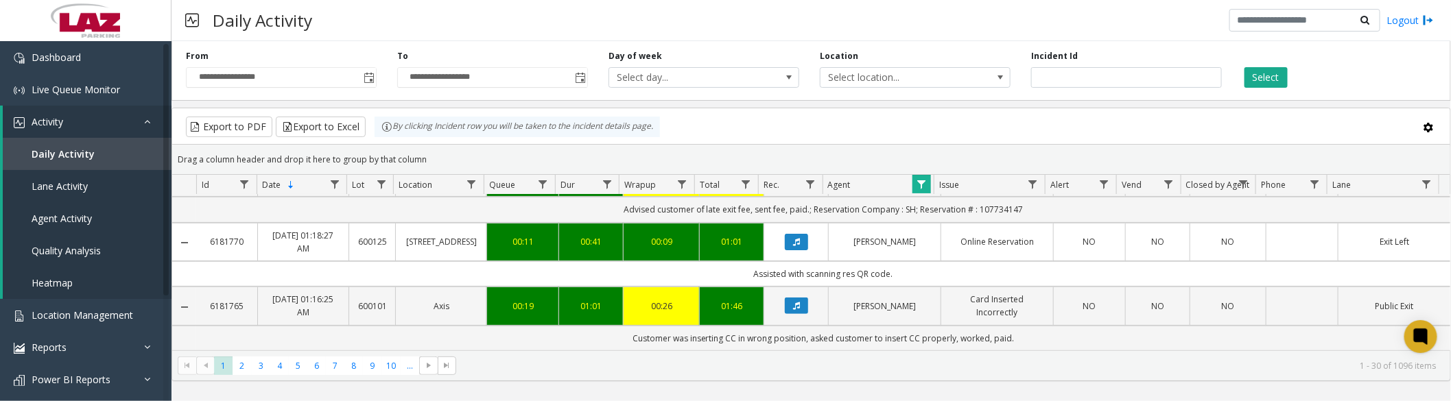
scroll to position [305, 0]
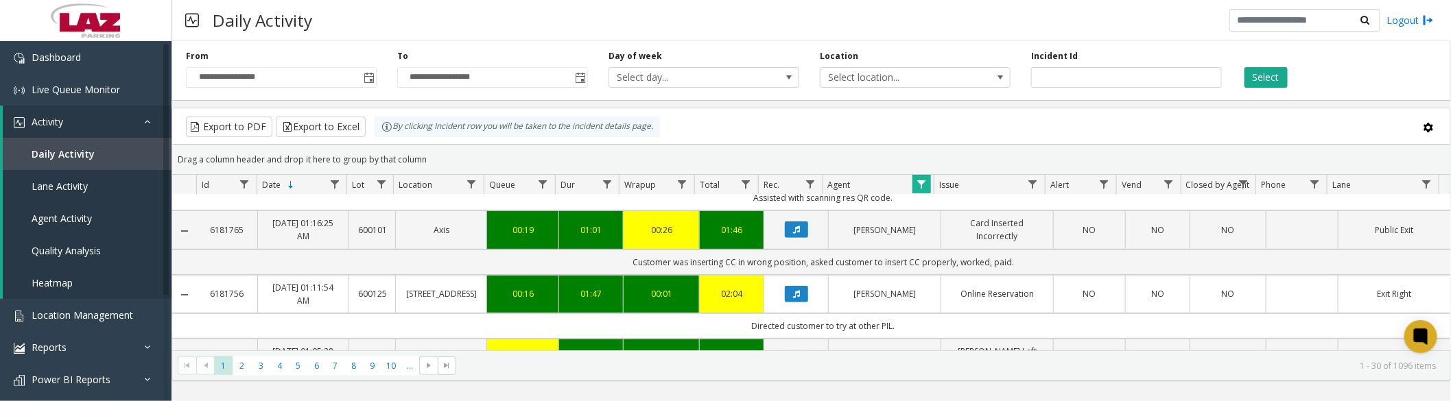
click at [793, 232] on icon "Data table" at bounding box center [796, 230] width 7 height 8
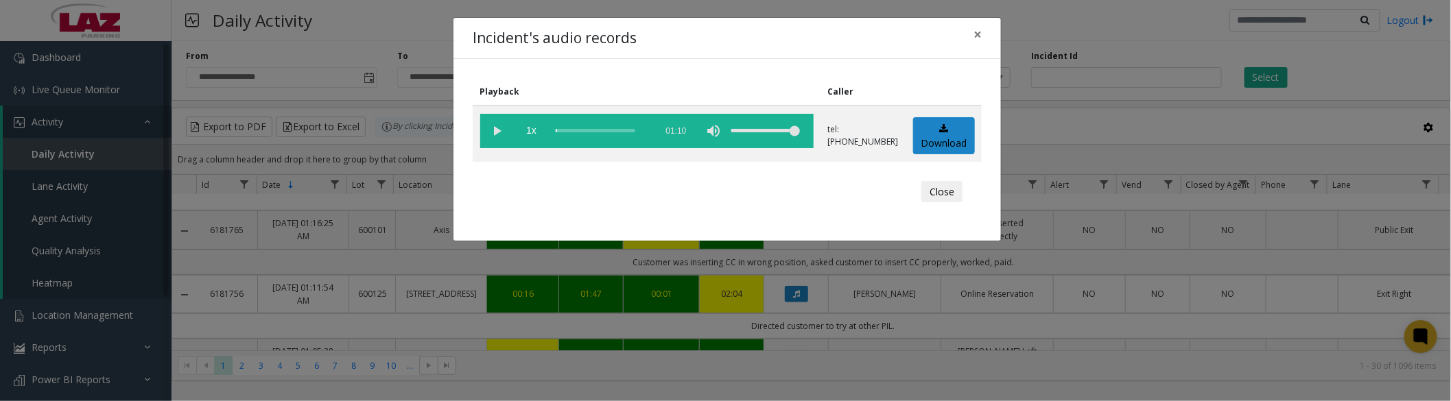
click at [492, 131] on vg-play-pause at bounding box center [497, 131] width 34 height 34
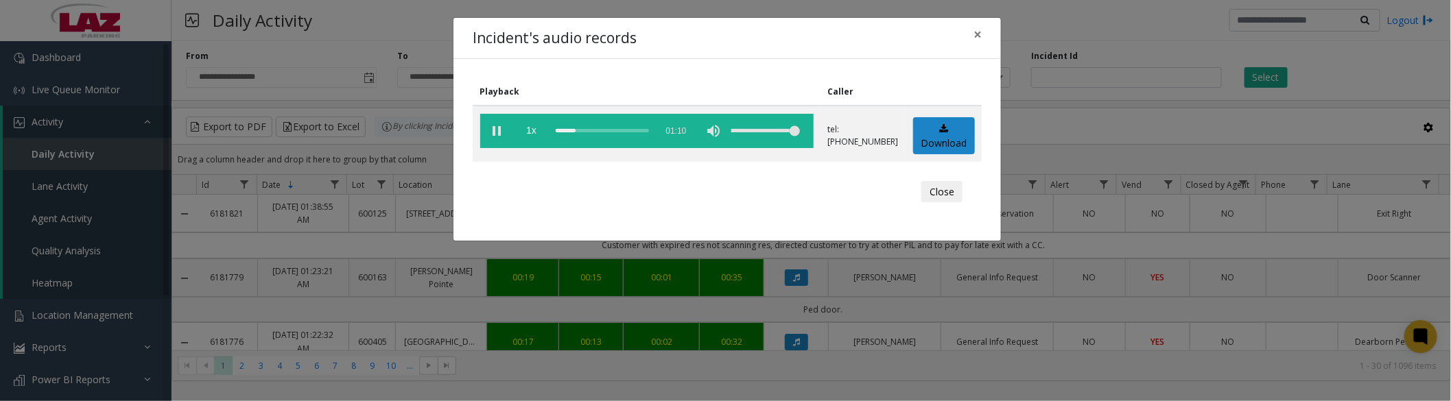
scroll to position [305, 0]
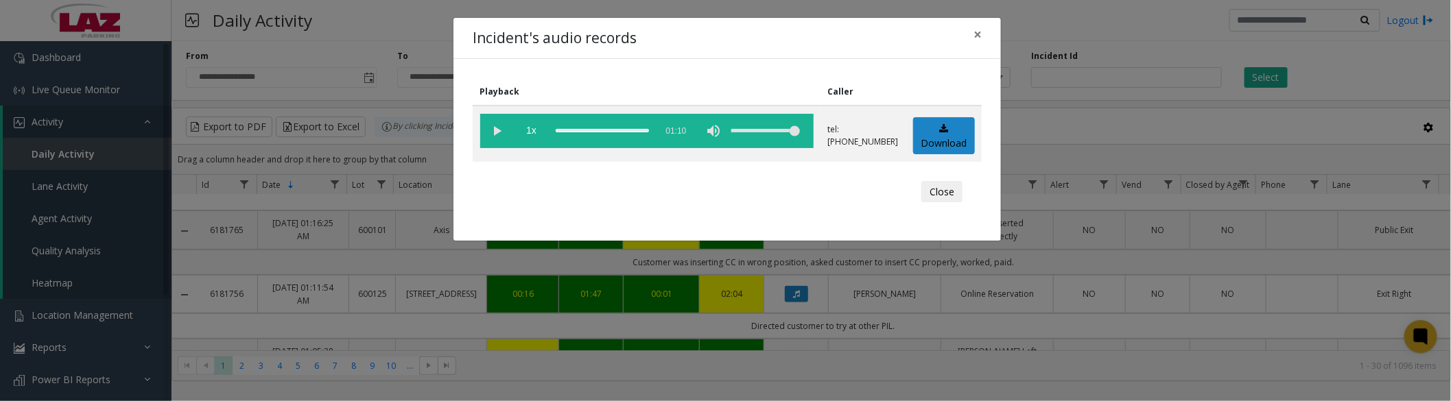
drag, startPoint x: 497, startPoint y: 137, endPoint x: 769, endPoint y: 134, distance: 272.3
click at [497, 137] on vg-play-pause at bounding box center [497, 131] width 34 height 34
click at [942, 196] on button "Close" at bounding box center [941, 192] width 41 height 22
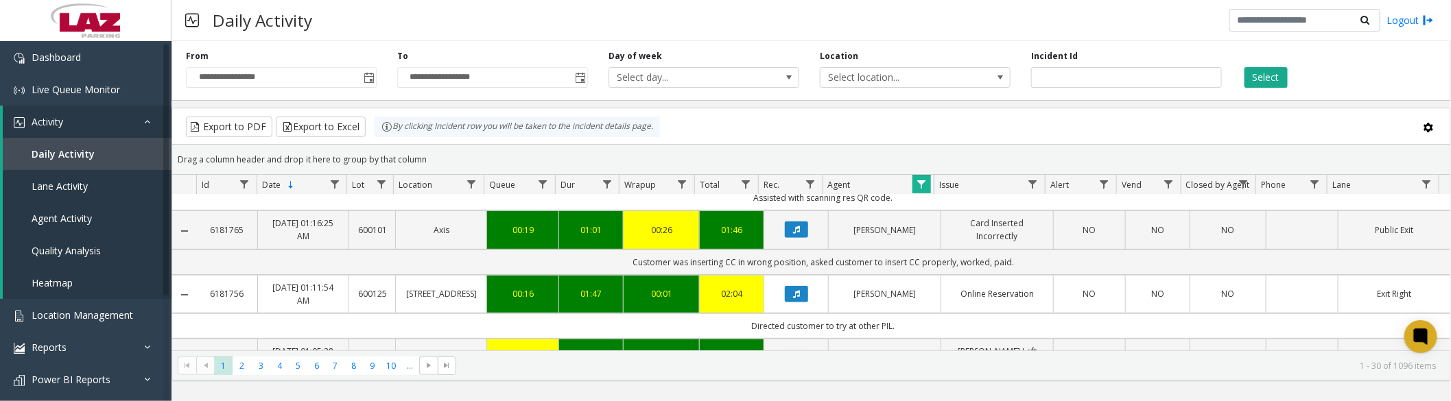
scroll to position [228, 0]
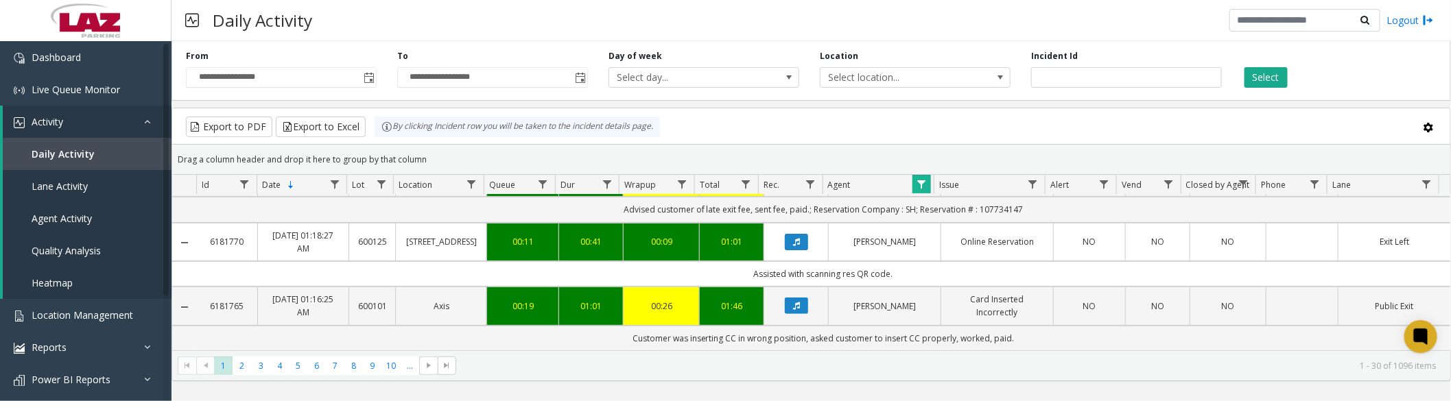
click at [793, 244] on icon "Data table" at bounding box center [796, 242] width 7 height 8
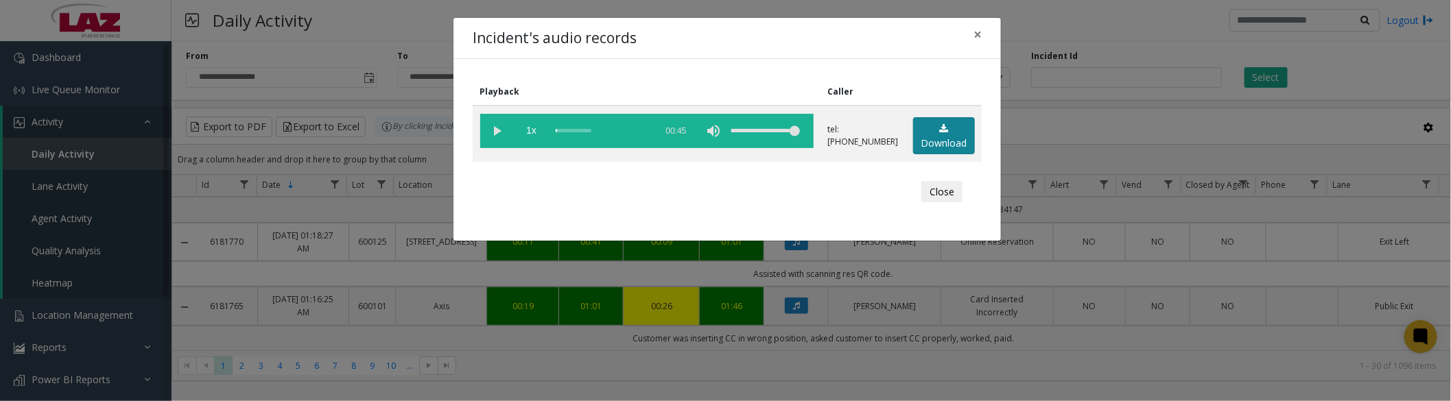
click at [929, 131] on link "Download" at bounding box center [944, 136] width 62 height 38
click at [931, 188] on button "Close" at bounding box center [941, 192] width 41 height 22
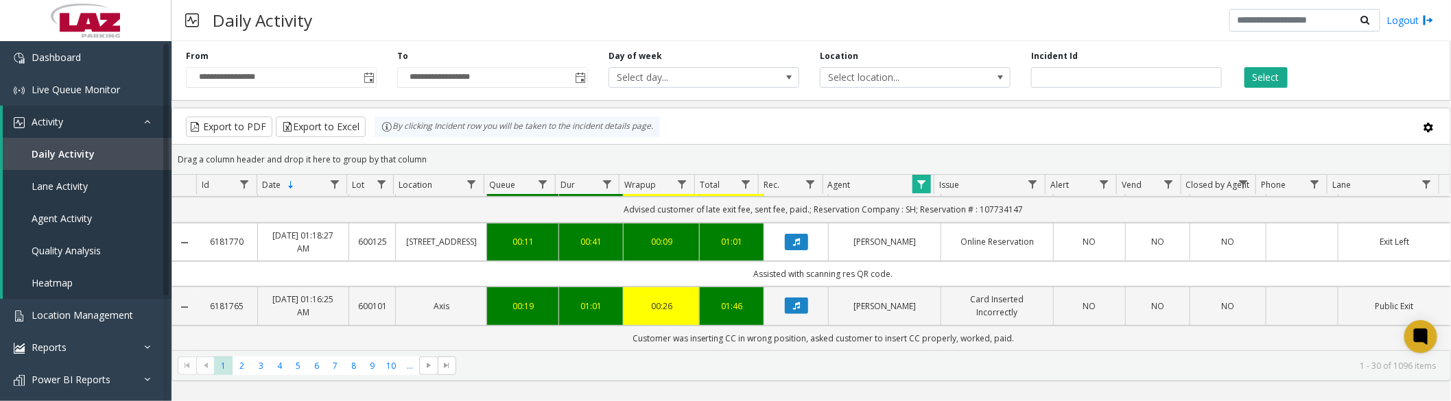
click at [794, 309] on icon "Data table" at bounding box center [796, 306] width 7 height 8
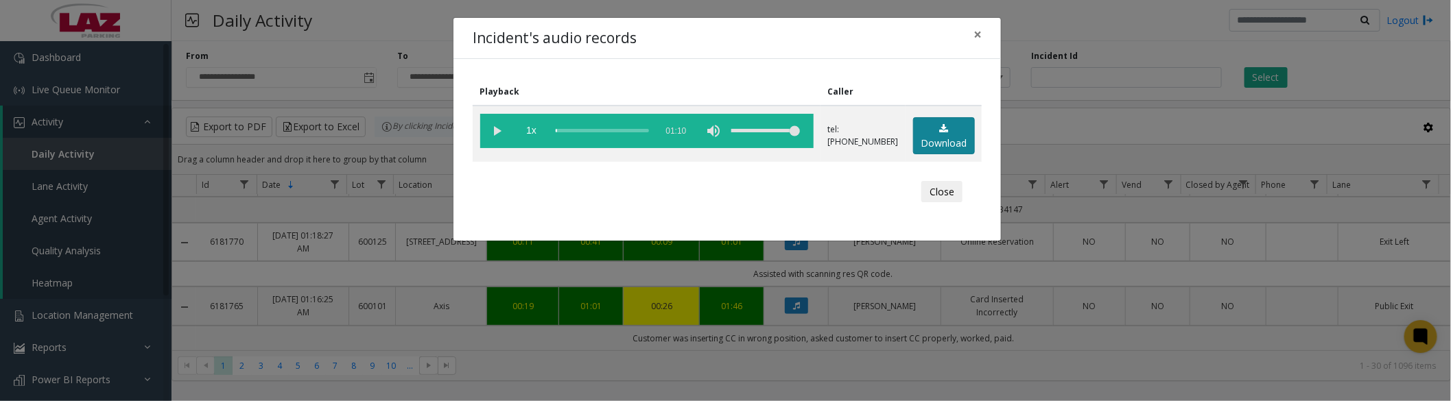
click at [928, 126] on link "Download" at bounding box center [944, 136] width 62 height 38
click at [494, 132] on vg-play-pause at bounding box center [497, 131] width 34 height 34
drag, startPoint x: 498, startPoint y: 128, endPoint x: 1431, endPoint y: 125, distance: 932.9
click at [498, 128] on vg-play-pause at bounding box center [497, 131] width 34 height 34
click at [936, 195] on button "Close" at bounding box center [941, 192] width 41 height 22
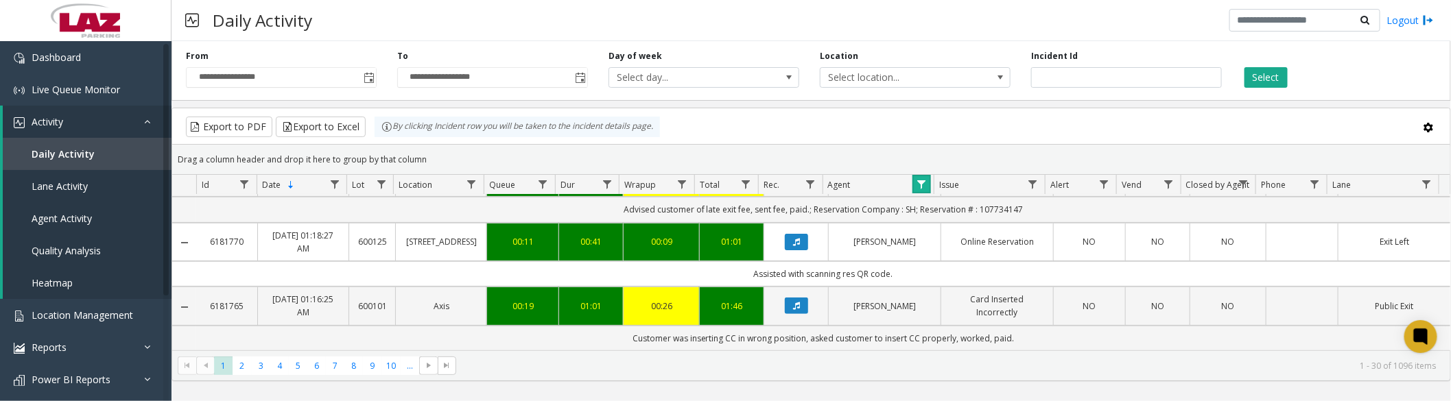
click at [914, 182] on link "Data table" at bounding box center [921, 184] width 19 height 19
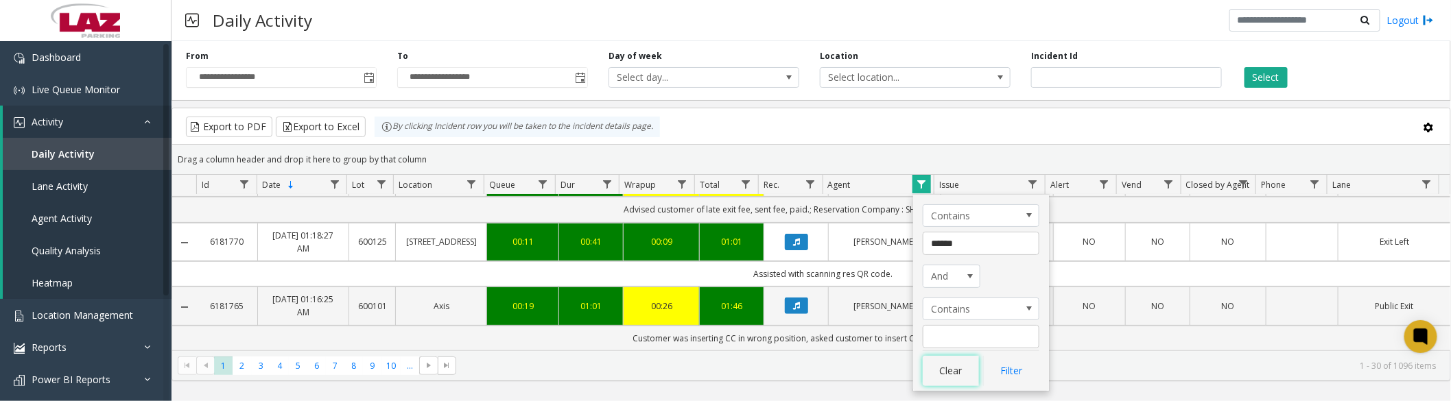
click at [951, 369] on button "Clear" at bounding box center [951, 371] width 56 height 30
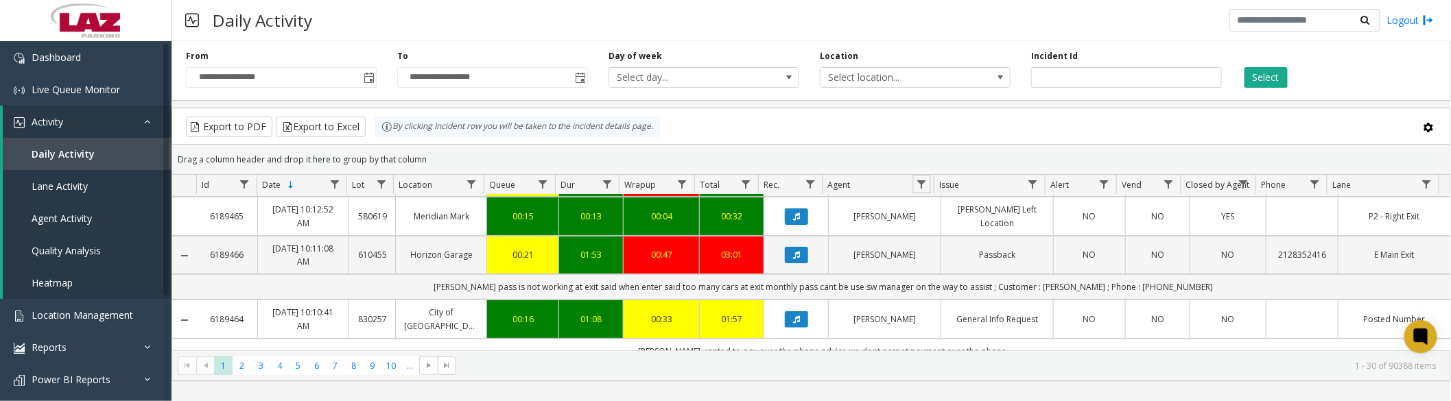
click at [920, 186] on span "Data table" at bounding box center [921, 184] width 11 height 11
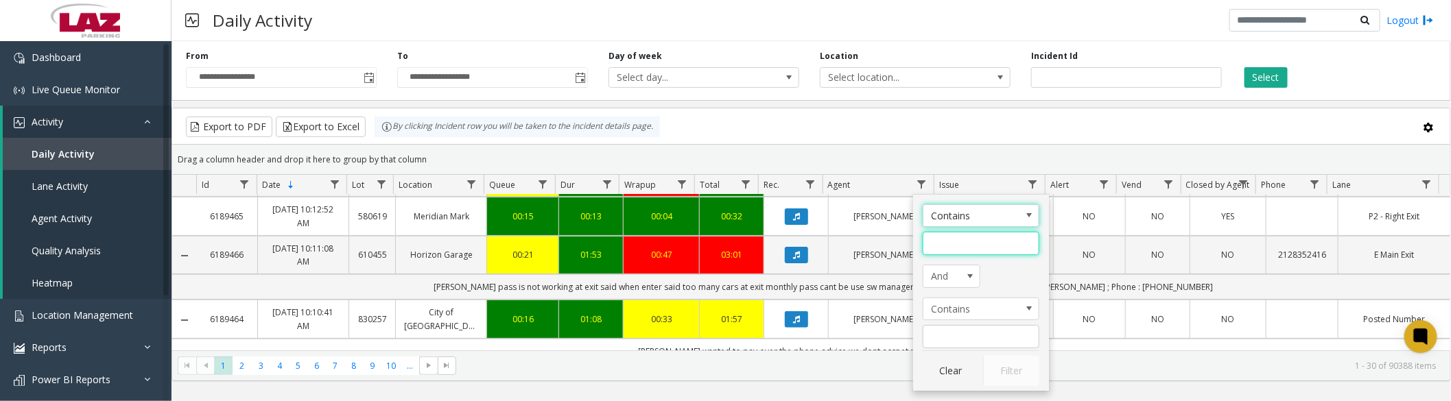
click at [974, 243] on input "Agent Filter" at bounding box center [981, 243] width 117 height 23
type input "***"
click button "Filter" at bounding box center [1011, 371] width 56 height 30
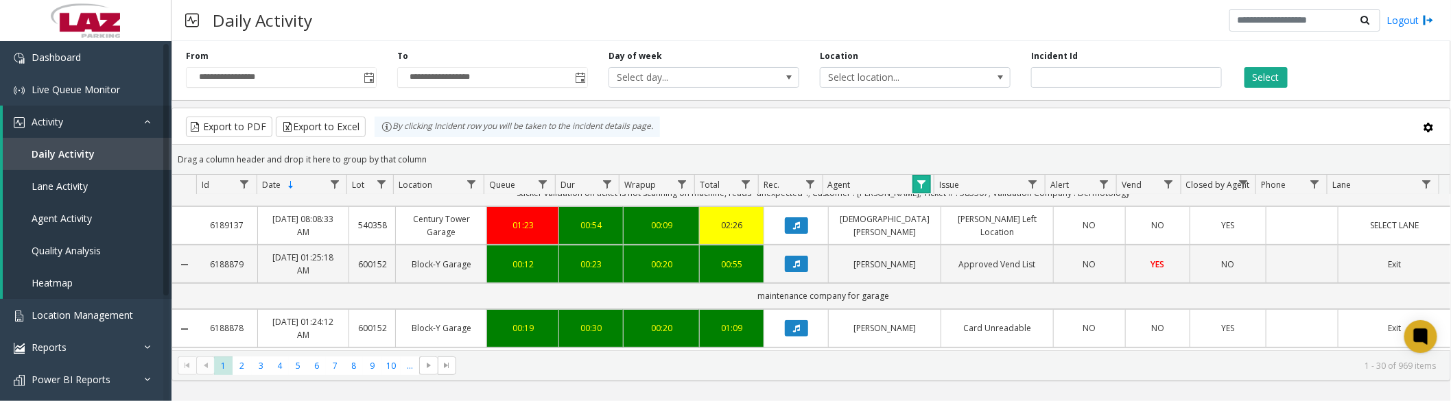
scroll to position [228, 0]
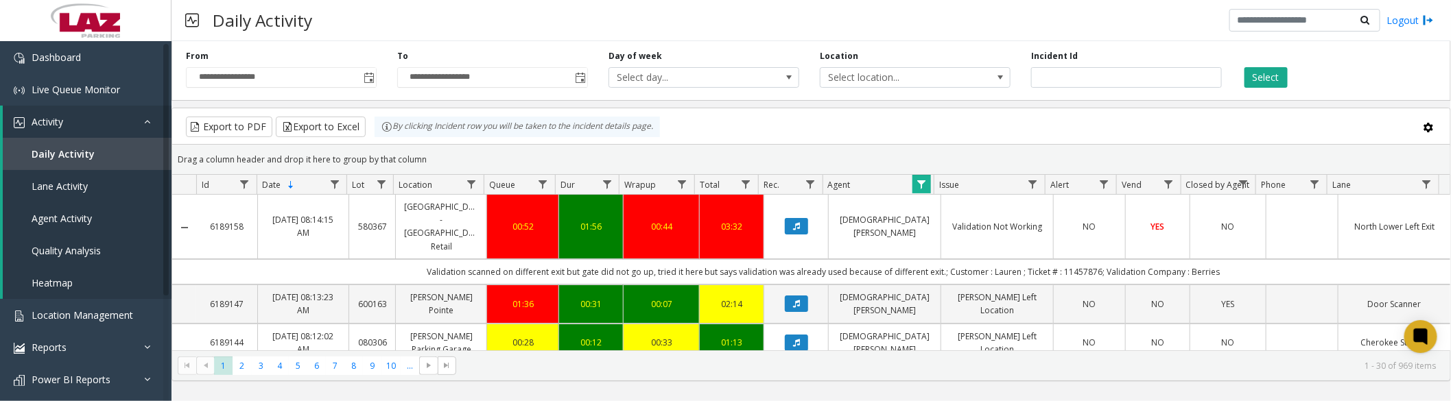
click at [922, 176] on link "Data table" at bounding box center [921, 184] width 19 height 19
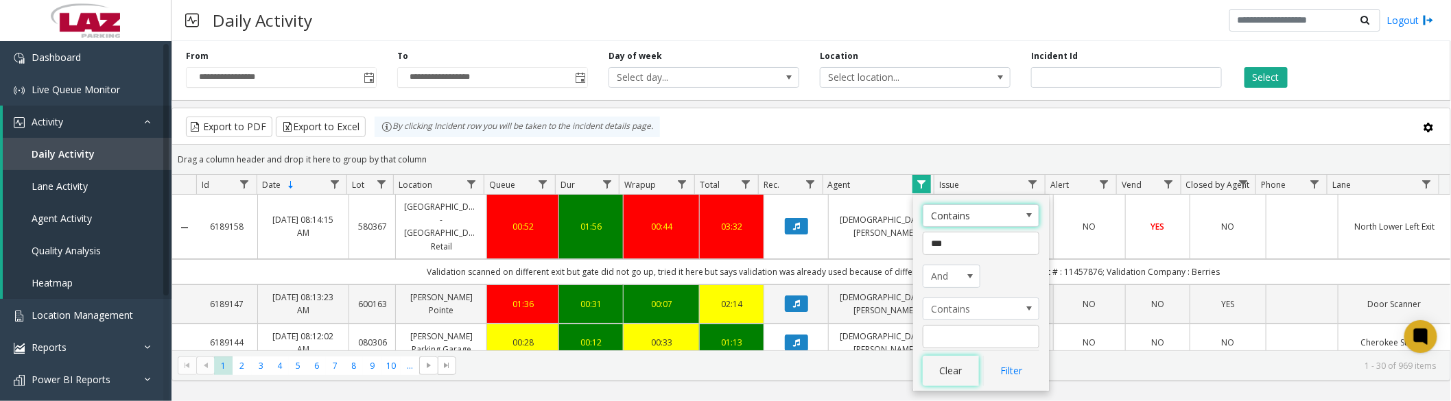
click at [938, 374] on button "Clear" at bounding box center [951, 371] width 56 height 30
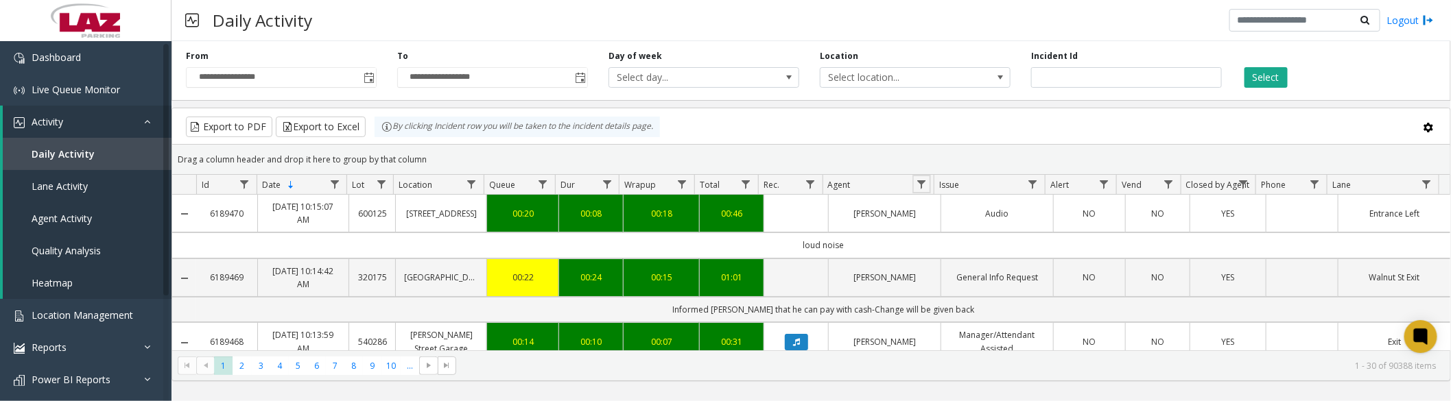
click at [926, 176] on link "Data table" at bounding box center [921, 184] width 19 height 19
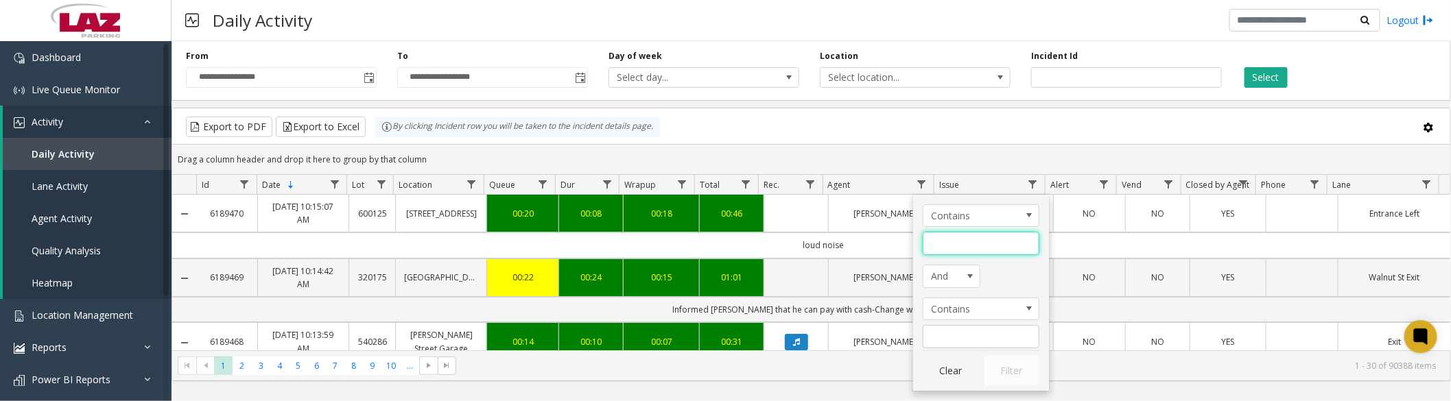
click at [945, 250] on input "Agent Filter" at bounding box center [981, 243] width 117 height 23
type input "****"
click button "Filter" at bounding box center [1011, 371] width 56 height 30
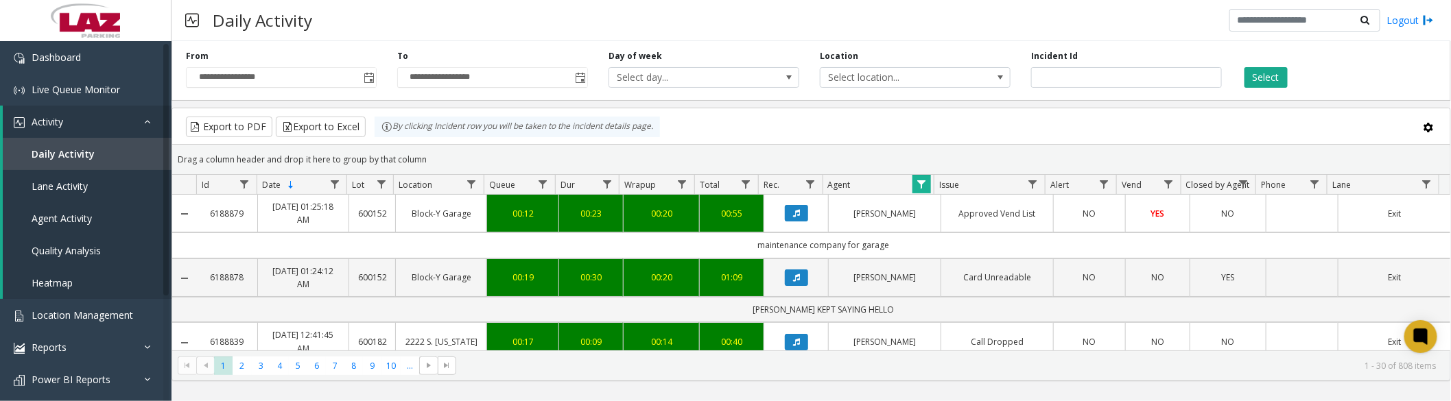
click at [794, 213] on button "Data table" at bounding box center [796, 213] width 23 height 16
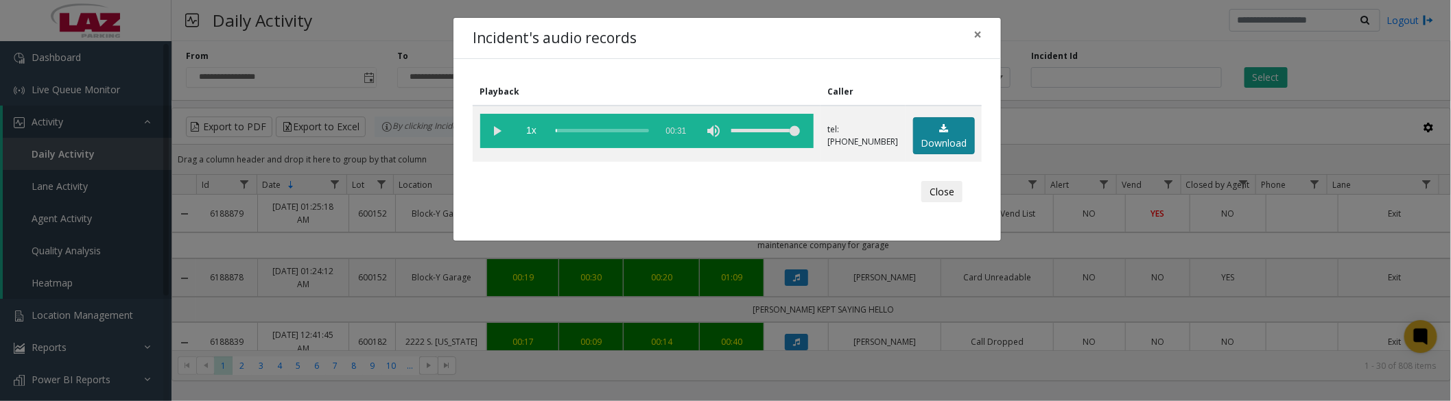
click at [941, 136] on link "Download" at bounding box center [944, 136] width 62 height 38
click at [501, 129] on vg-play-pause at bounding box center [497, 131] width 34 height 34
click at [496, 135] on vg-play-pause at bounding box center [497, 131] width 34 height 34
click at [945, 196] on button "Close" at bounding box center [941, 192] width 41 height 22
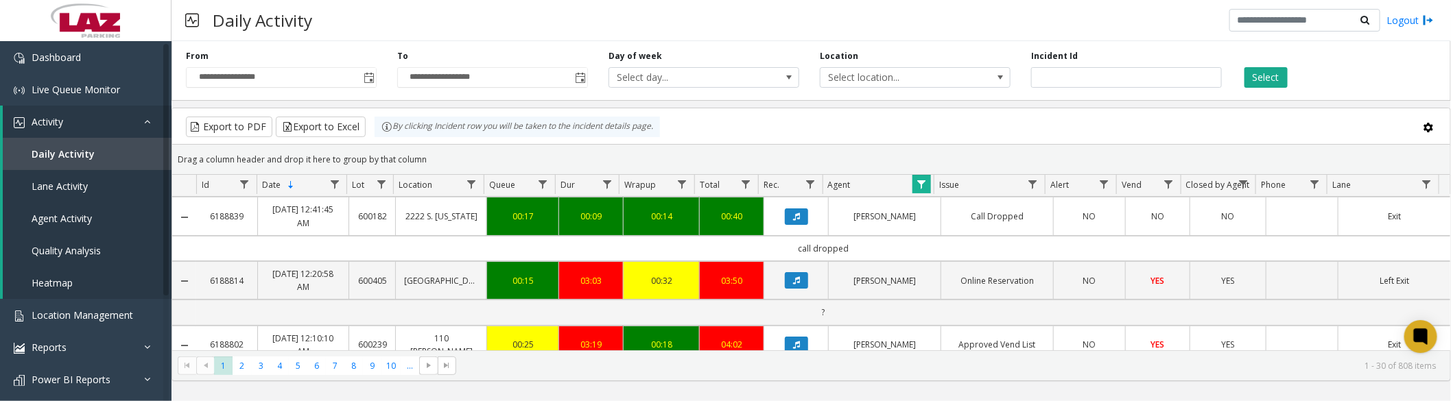
scroll to position [152, 0]
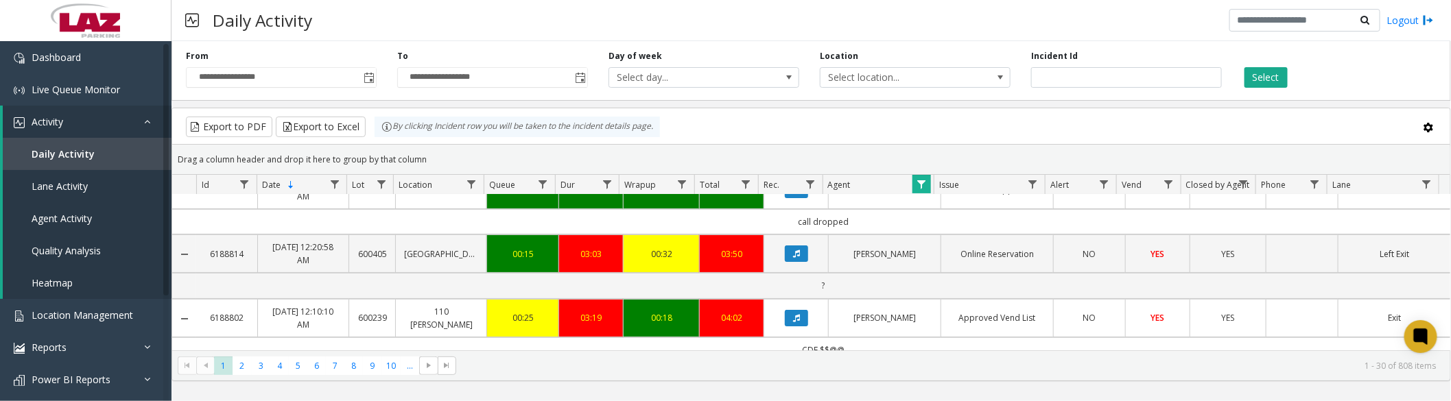
click at [793, 258] on icon "Data table" at bounding box center [796, 254] width 7 height 8
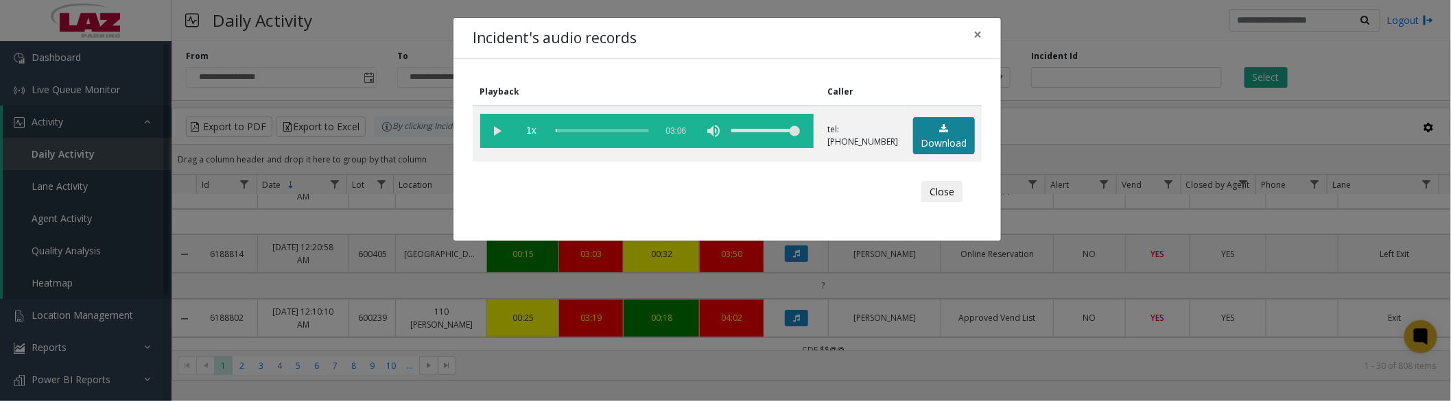
click at [956, 133] on link "Download" at bounding box center [944, 136] width 62 height 38
click at [490, 126] on vg-play-pause at bounding box center [497, 131] width 34 height 34
drag, startPoint x: 570, startPoint y: 129, endPoint x: 645, endPoint y: 154, distance: 79.4
click at [707, 139] on vg-controls "1x 03:06" at bounding box center [646, 131] width 333 height 34
drag, startPoint x: 561, startPoint y: 128, endPoint x: 665, endPoint y: 140, distance: 104.9
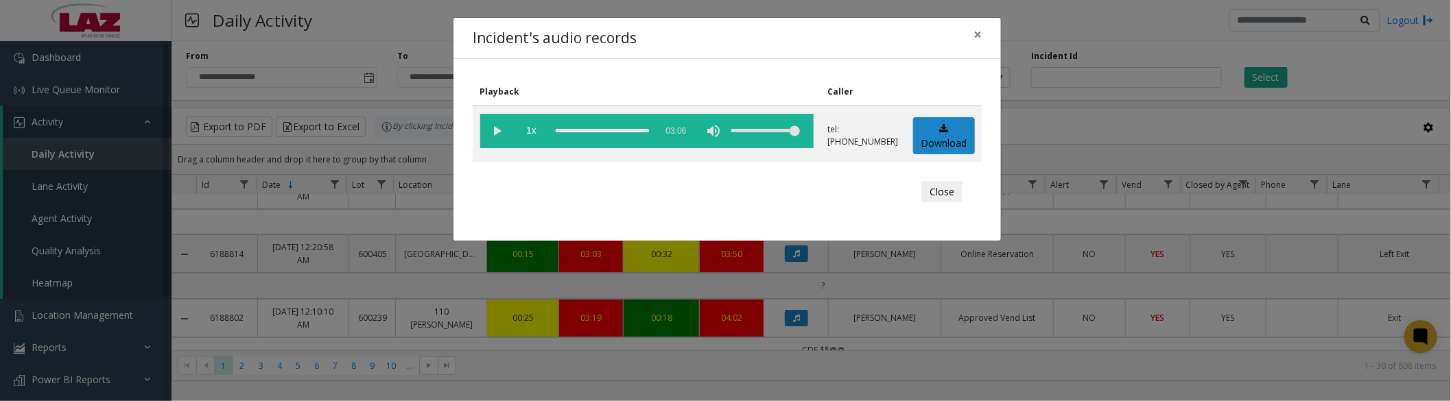
click at [665, 140] on vg-controls "1x 03:06" at bounding box center [646, 131] width 333 height 34
click at [495, 128] on vg-play-pause at bounding box center [497, 131] width 34 height 34
drag, startPoint x: 501, startPoint y: 128, endPoint x: 1407, endPoint y: 104, distance: 905.7
click at [501, 128] on vg-play-pause at bounding box center [497, 131] width 34 height 34
drag, startPoint x: 495, startPoint y: 130, endPoint x: 1398, endPoint y: 145, distance: 902.8
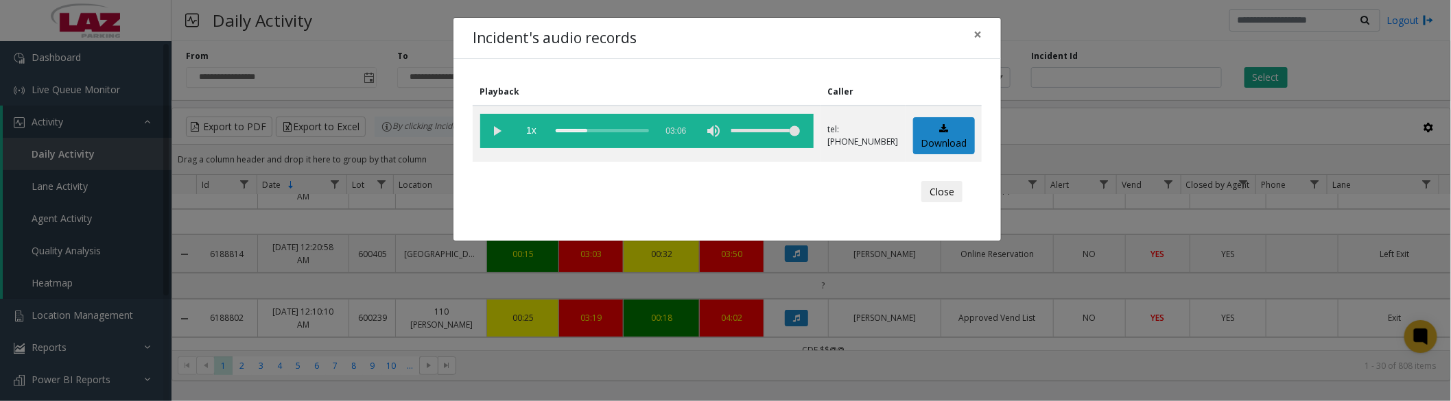
click at [495, 130] on vg-play-pause at bounding box center [497, 131] width 34 height 34
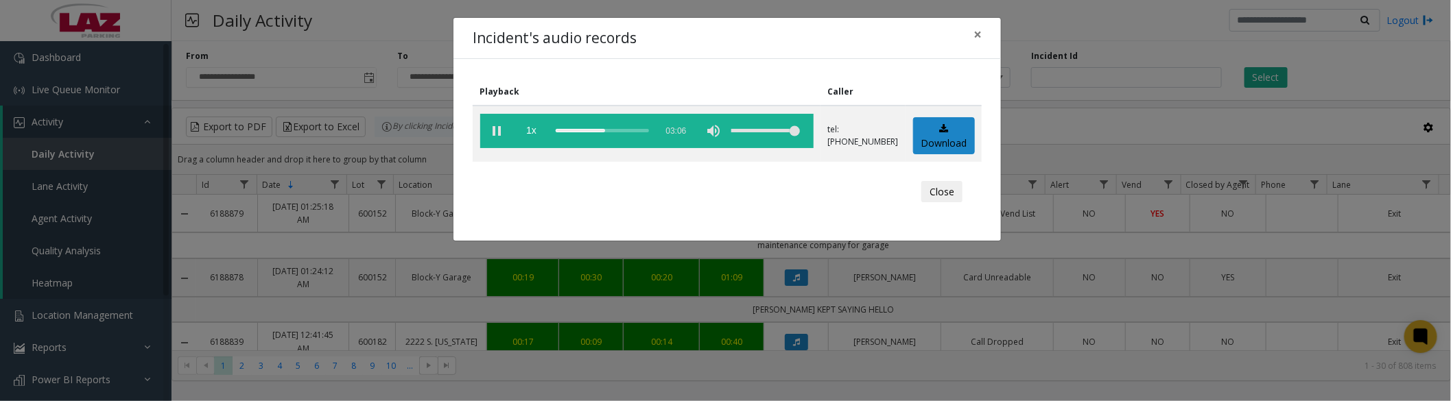
scroll to position [152, 0]
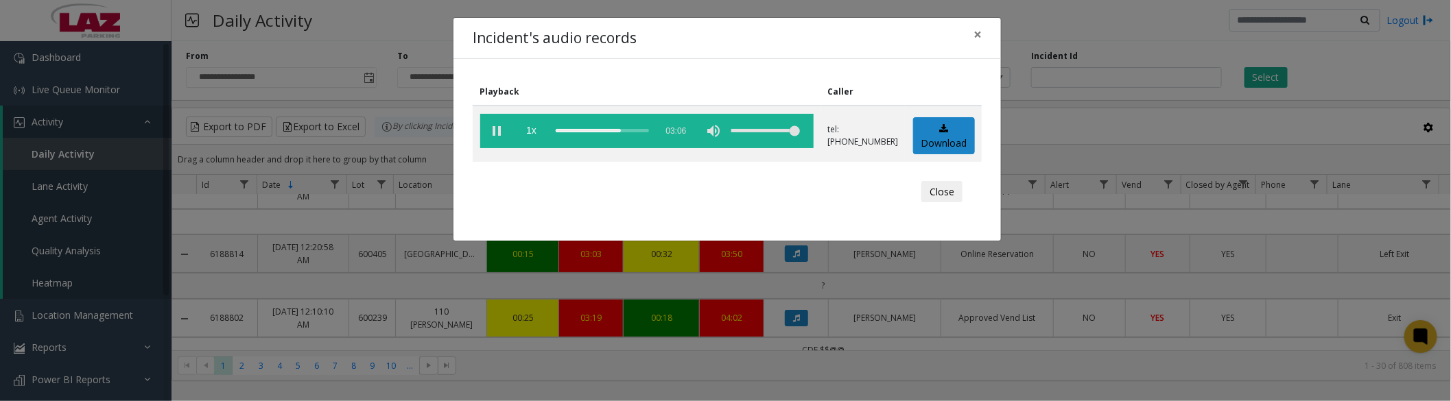
click at [496, 130] on vg-play-pause at bounding box center [497, 131] width 34 height 34
drag, startPoint x: 497, startPoint y: 126, endPoint x: 547, endPoint y: 134, distance: 50.7
click at [497, 126] on vg-play-pause at bounding box center [497, 131] width 34 height 34
click at [489, 126] on vg-play-pause at bounding box center [497, 131] width 34 height 34
click at [494, 131] on vg-play-pause at bounding box center [497, 131] width 34 height 34
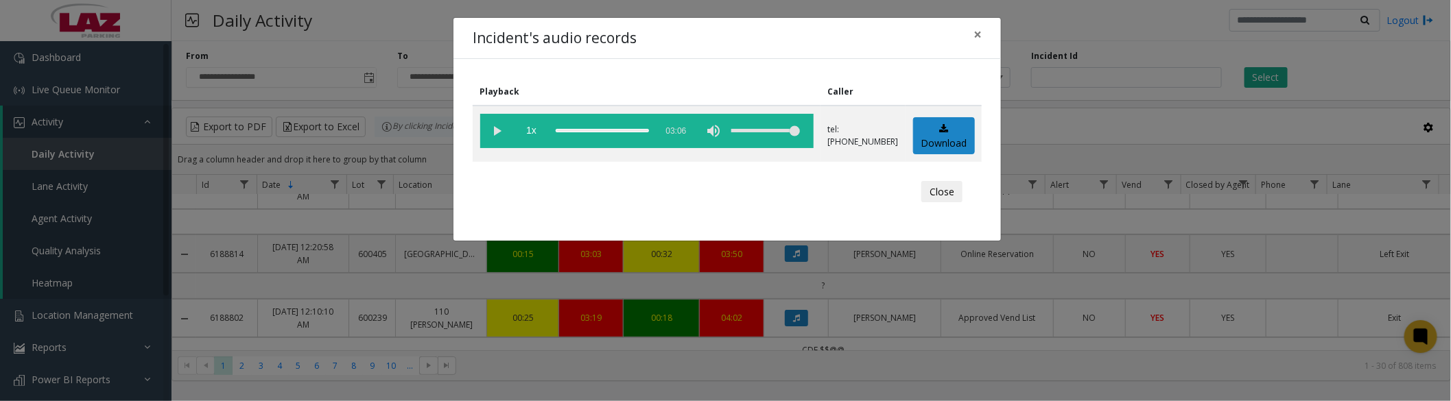
drag, startPoint x: 642, startPoint y: 132, endPoint x: 704, endPoint y: 154, distance: 66.2
click at [729, 154] on td "1x 03:06" at bounding box center [647, 134] width 348 height 56
click at [501, 130] on vg-play-pause at bounding box center [497, 131] width 34 height 34
click at [496, 133] on vg-play-pause at bounding box center [497, 131] width 34 height 34
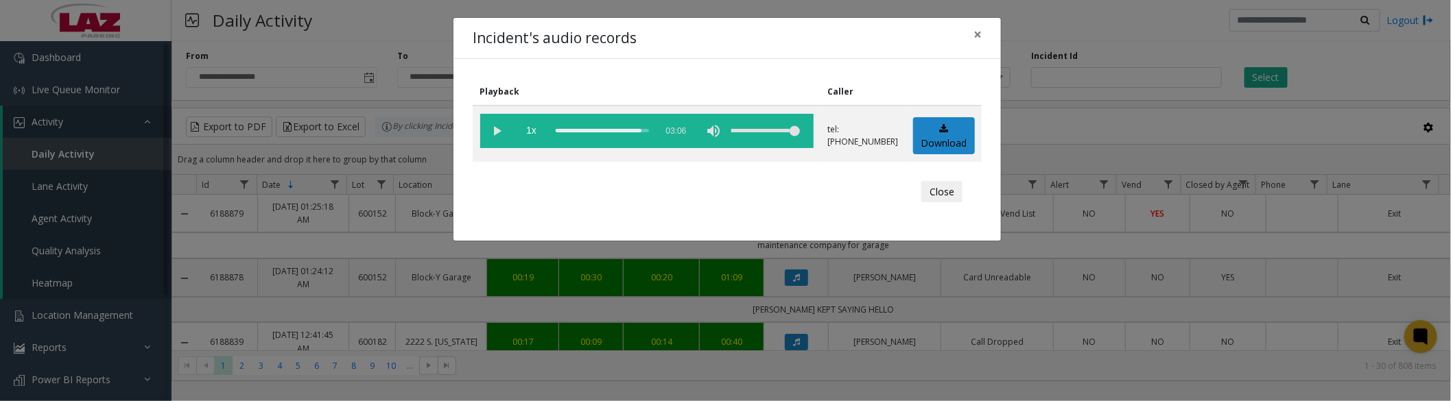
scroll to position [152, 0]
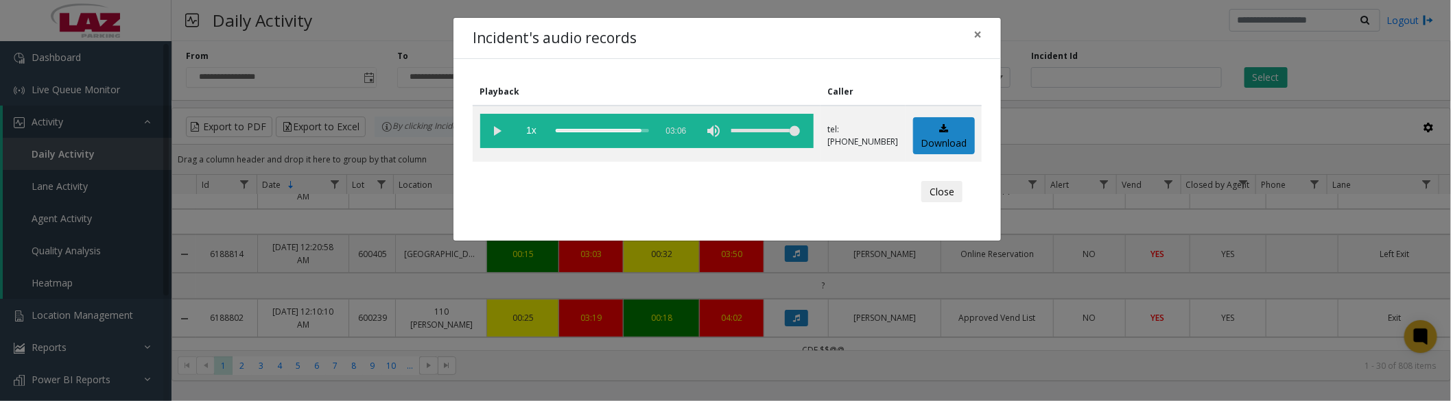
click at [949, 190] on button "Close" at bounding box center [941, 192] width 41 height 22
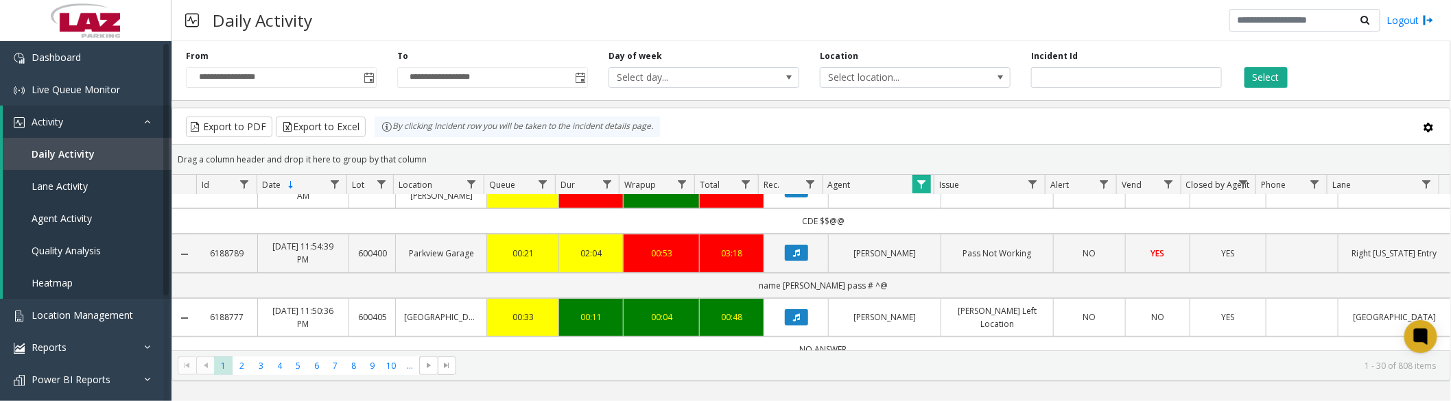
scroll to position [305, 0]
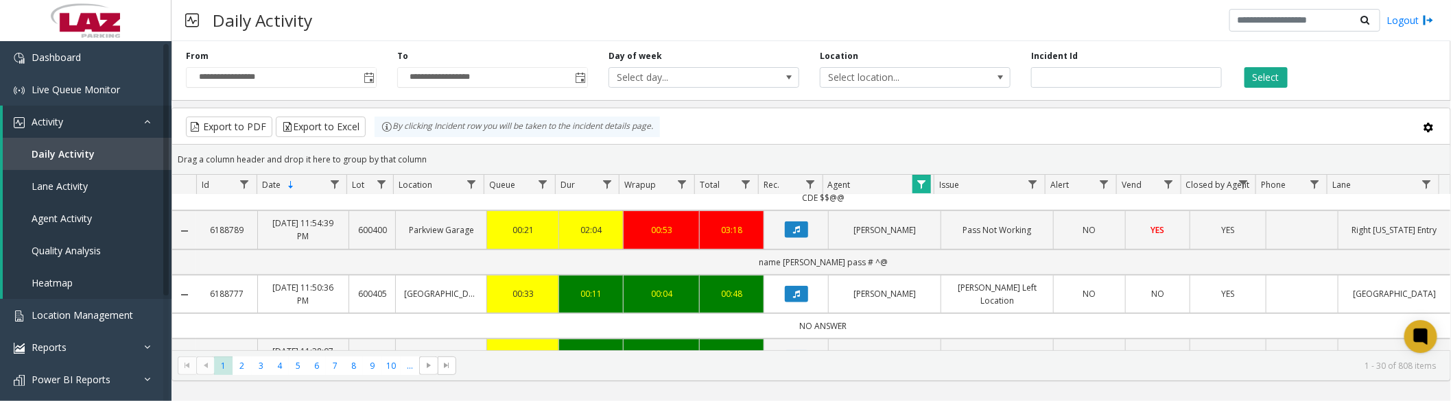
click at [793, 233] on icon "Data table" at bounding box center [796, 230] width 7 height 8
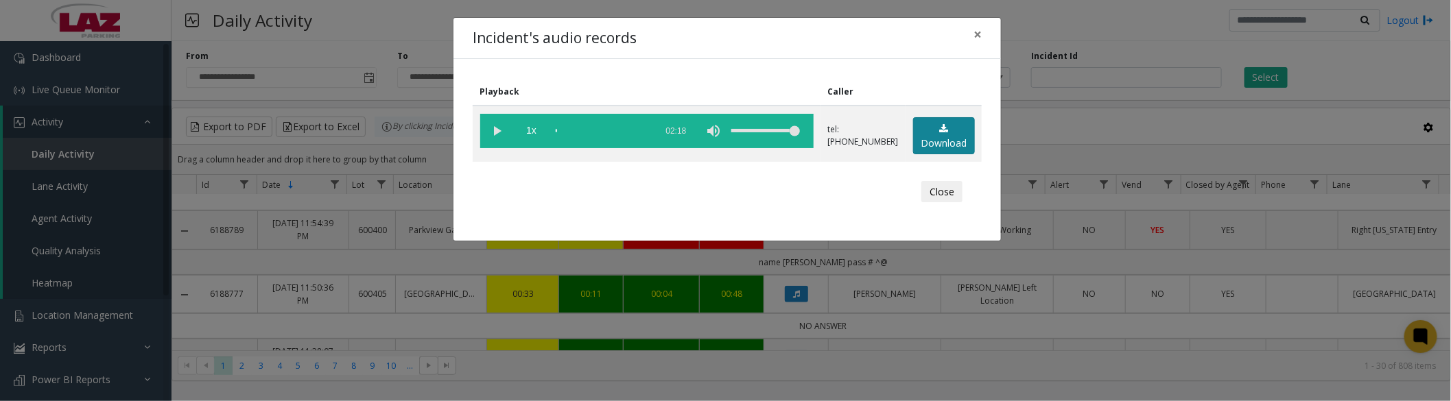
click at [934, 147] on link "Download" at bounding box center [944, 136] width 62 height 38
click at [497, 127] on vg-play-pause at bounding box center [497, 131] width 34 height 34
click at [499, 129] on vg-play-pause at bounding box center [497, 131] width 34 height 34
click at [491, 128] on vg-play-pause at bounding box center [497, 131] width 34 height 34
click at [931, 193] on button "Close" at bounding box center [941, 192] width 41 height 22
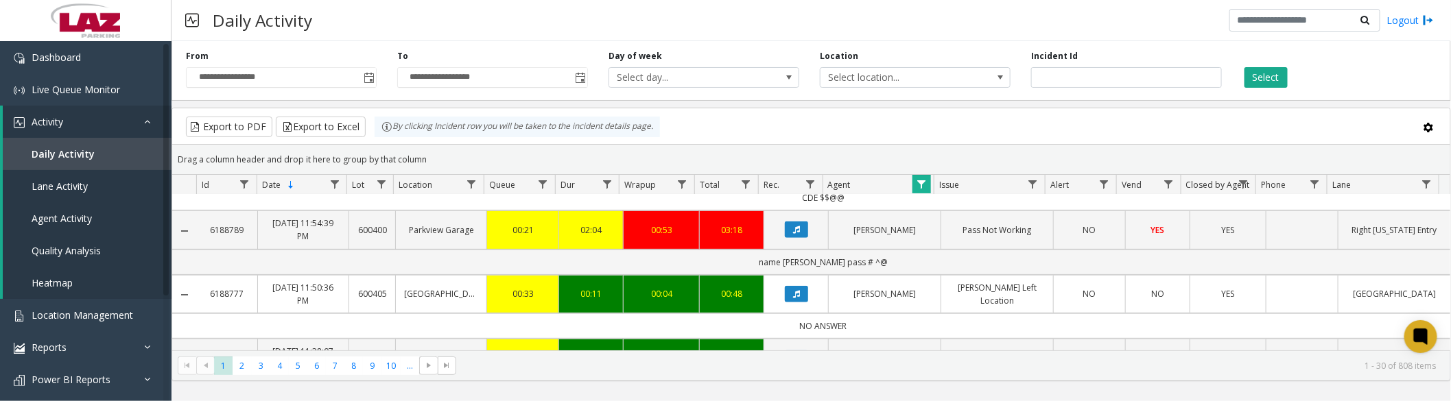
click at [922, 185] on span "Data table" at bounding box center [921, 184] width 11 height 11
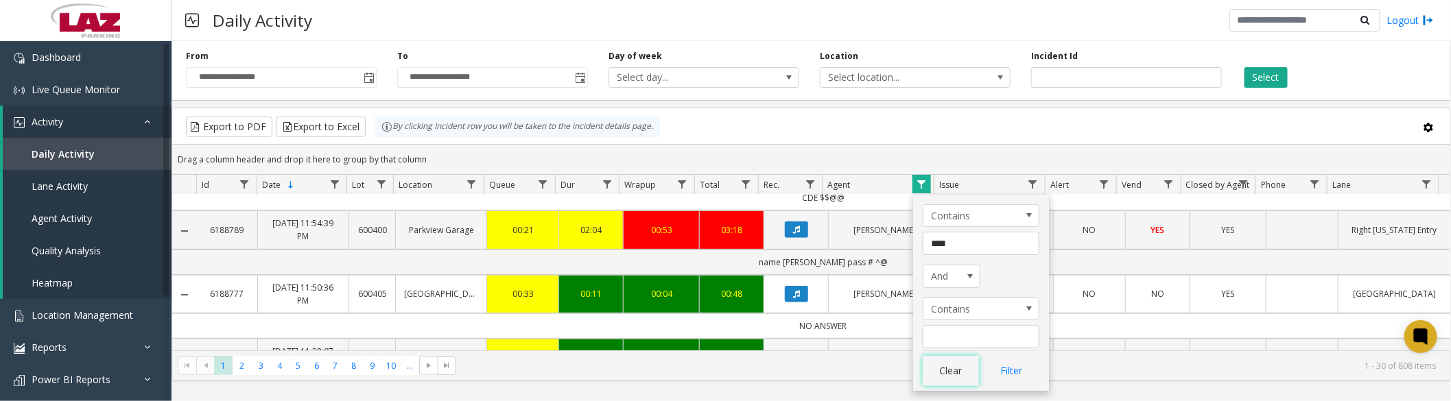
click at [944, 375] on button "Clear" at bounding box center [951, 371] width 56 height 30
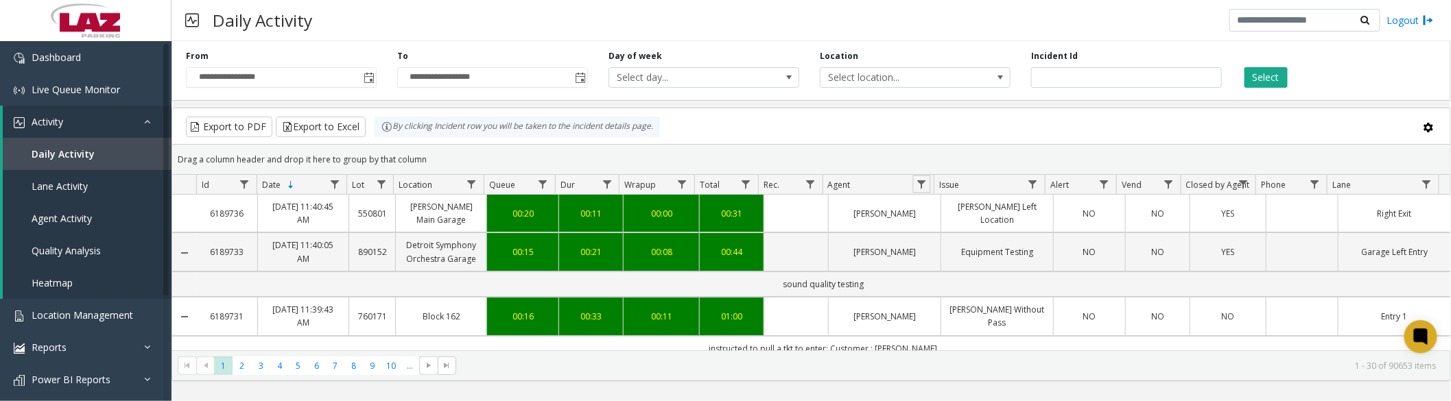
click at [922, 180] on span "Data table" at bounding box center [921, 184] width 11 height 11
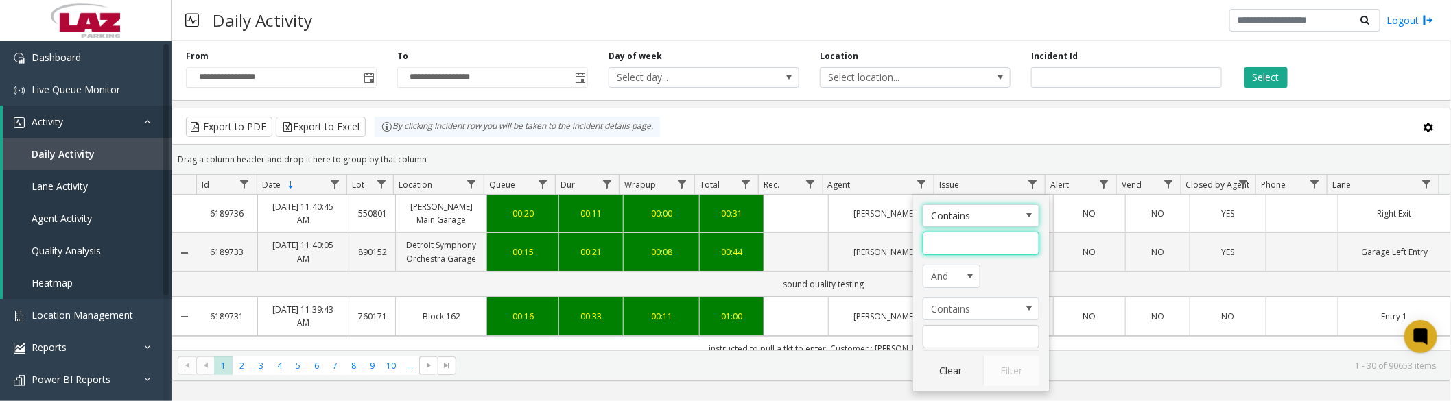
click at [948, 247] on input "Agent Filter" at bounding box center [981, 243] width 117 height 23
type input "****"
click button "Filter" at bounding box center [1011, 371] width 56 height 30
